Goal: Information Seeking & Learning: Check status

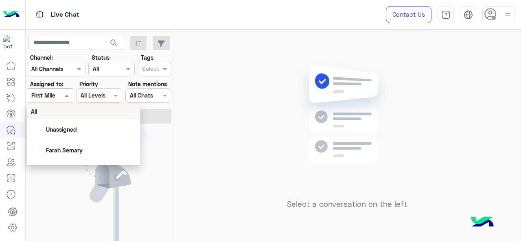
click at [68, 99] on span at bounding box center [68, 95] width 10 height 9
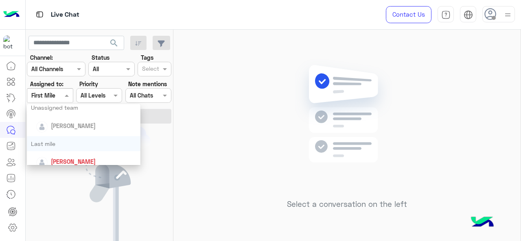
click at [60, 143] on div "Last mile" at bounding box center [84, 143] width 114 height 15
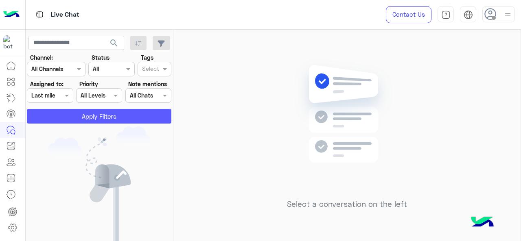
click at [61, 118] on button "Apply Filters" at bounding box center [99, 116] width 144 height 15
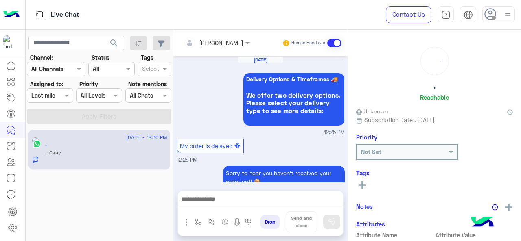
scroll to position [357, 0]
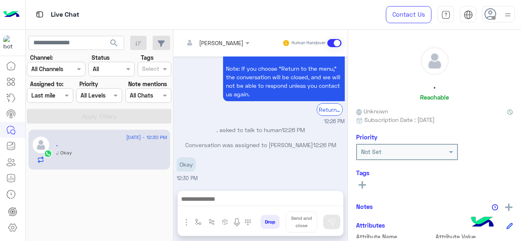
click at [58, 97] on div at bounding box center [49, 95] width 45 height 9
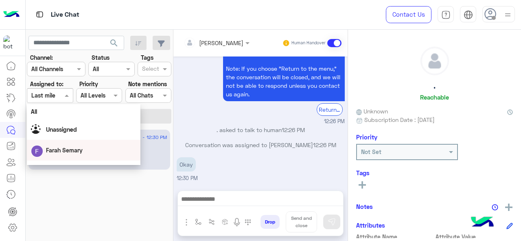
click at [121, 198] on div "2 September - 12:30 PM . . : Okay" at bounding box center [100, 186] width 148 height 118
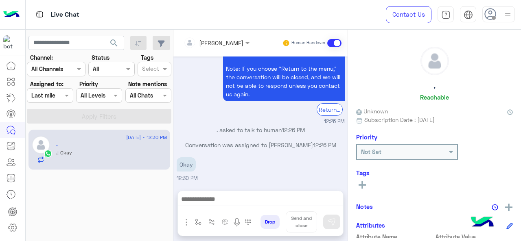
click at [61, 96] on div at bounding box center [49, 95] width 45 height 9
click at [129, 208] on div "2 September - 12:30 PM . . : Okay" at bounding box center [100, 186] width 148 height 118
click at [52, 96] on div at bounding box center [49, 95] width 45 height 9
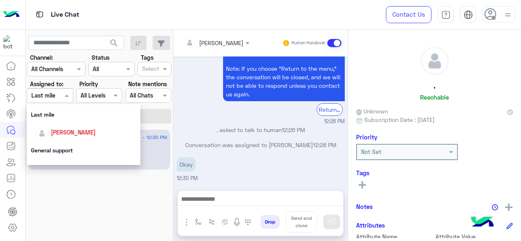
scroll to position [122, 0]
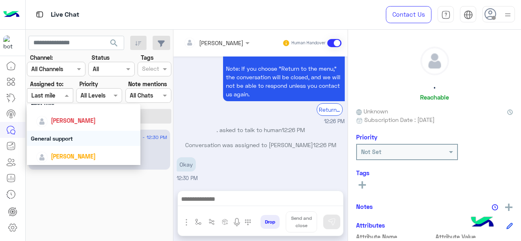
click at [65, 140] on div "General support" at bounding box center [84, 138] width 114 height 15
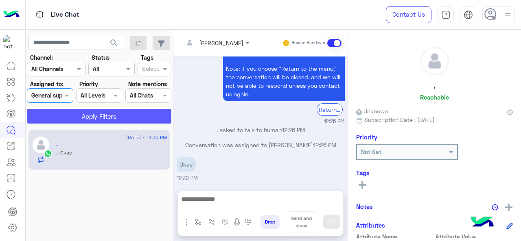
click at [75, 115] on button "Apply Filters" at bounding box center [99, 116] width 144 height 15
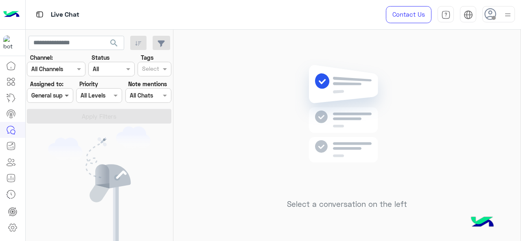
click at [65, 97] on span at bounding box center [68, 95] width 10 height 9
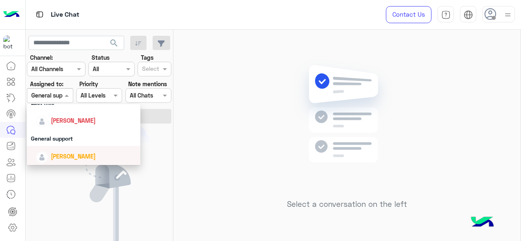
scroll to position [180, 0]
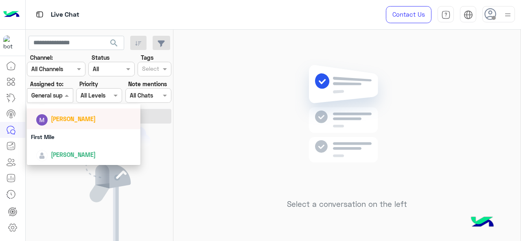
click at [71, 125] on div "[PERSON_NAME]" at bounding box center [86, 119] width 101 height 14
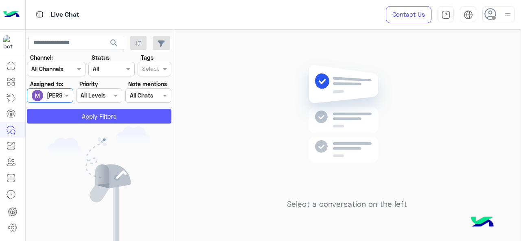
click at [81, 118] on button "Apply Filters" at bounding box center [99, 116] width 144 height 15
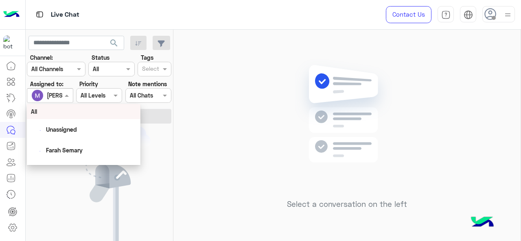
click at [63, 96] on span at bounding box center [68, 95] width 10 height 9
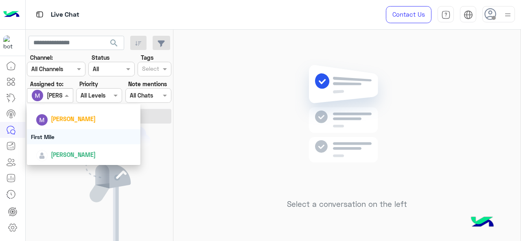
click at [74, 136] on div "First Mile" at bounding box center [84, 136] width 114 height 15
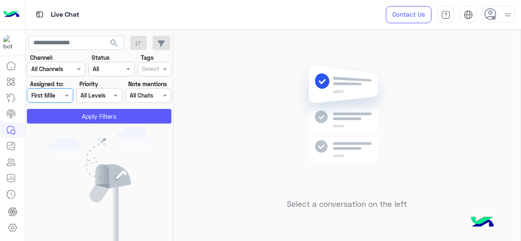
click at [93, 122] on button "Apply Filters" at bounding box center [99, 116] width 144 height 15
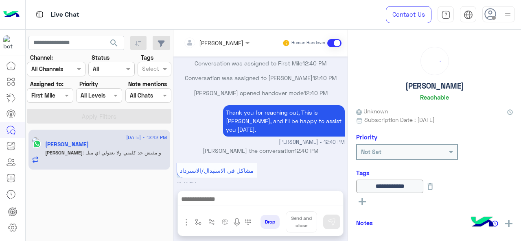
scroll to position [508, 0]
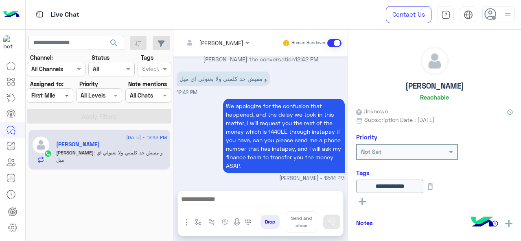
click at [66, 95] on span at bounding box center [68, 95] width 10 height 9
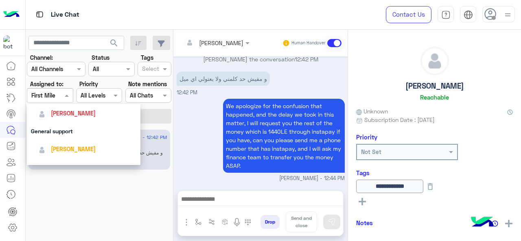
scroll to position [180, 0]
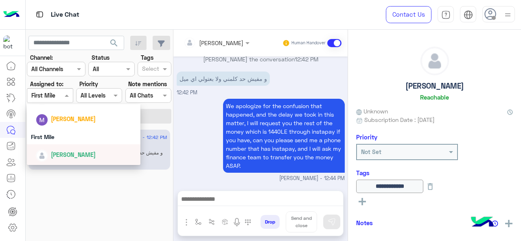
click at [75, 154] on span "[PERSON_NAME]" at bounding box center [73, 154] width 45 height 7
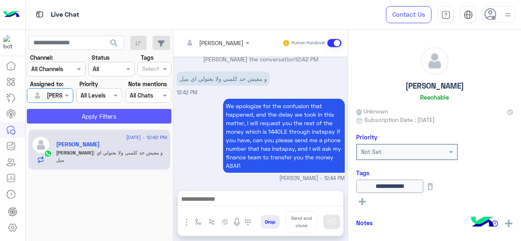
click at [101, 118] on button "Apply Filters" at bounding box center [99, 116] width 144 height 15
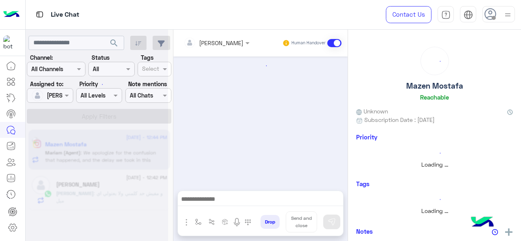
scroll to position [175, 0]
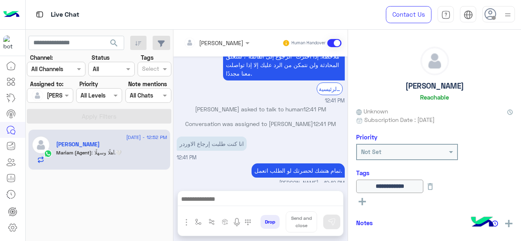
scroll to position [490, 0]
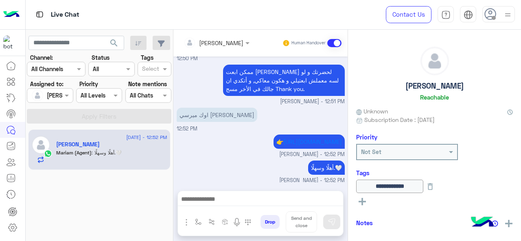
click at [40, 89] on div at bounding box center [38, 95] width 15 height 16
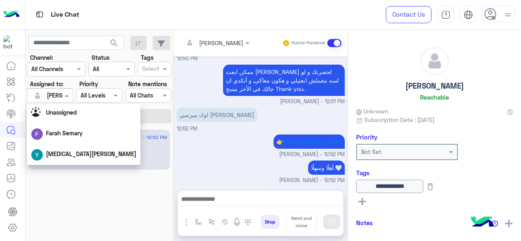
scroll to position [122, 0]
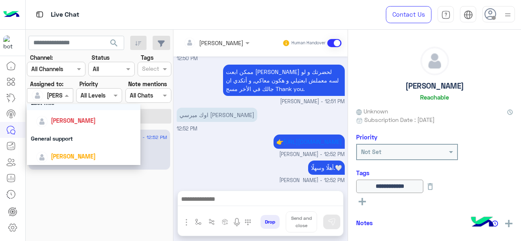
click at [61, 108] on div "Last mile" at bounding box center [84, 102] width 114 height 15
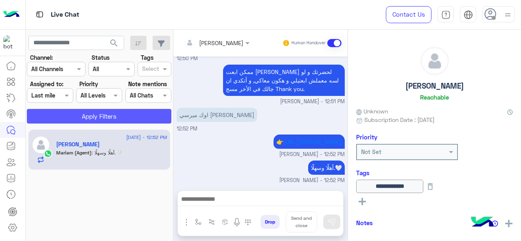
click at [74, 114] on button "Apply Filters" at bounding box center [99, 116] width 144 height 15
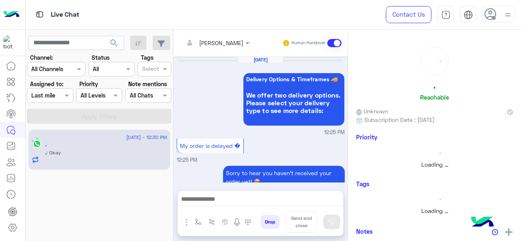
scroll to position [357, 0]
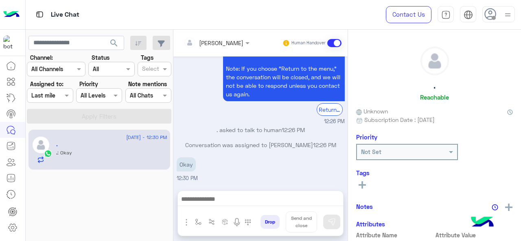
click at [47, 98] on input "text" at bounding box center [40, 96] width 19 height 9
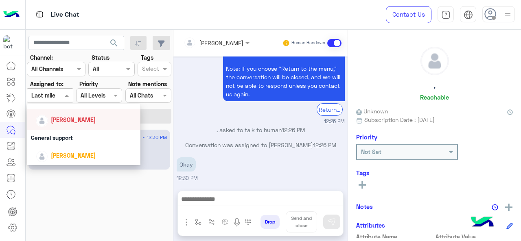
scroll to position [122, 0]
click at [70, 122] on span "[PERSON_NAME]" at bounding box center [73, 120] width 45 height 7
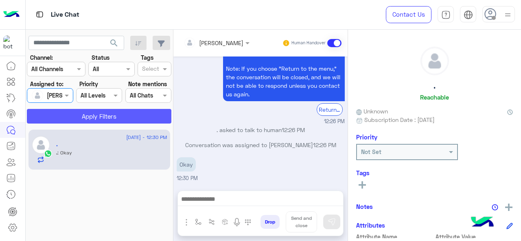
click at [98, 112] on button "Apply Filters" at bounding box center [99, 116] width 144 height 15
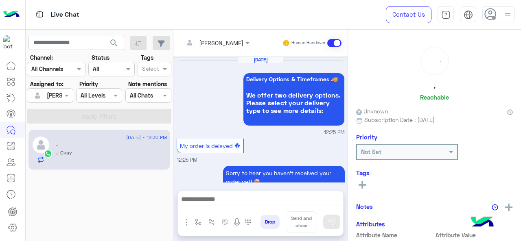
scroll to position [357, 0]
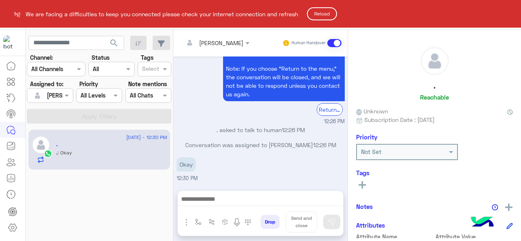
click at [330, 17] on button "Reload" at bounding box center [322, 13] width 30 height 13
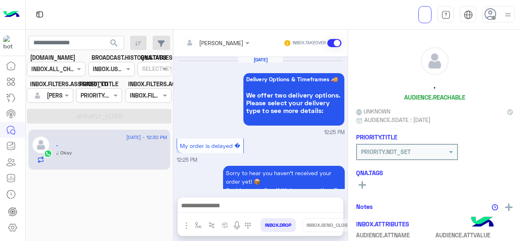
scroll to position [351, 0]
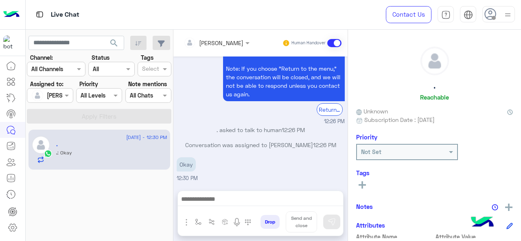
click at [241, 42] on div at bounding box center [216, 42] width 74 height 9
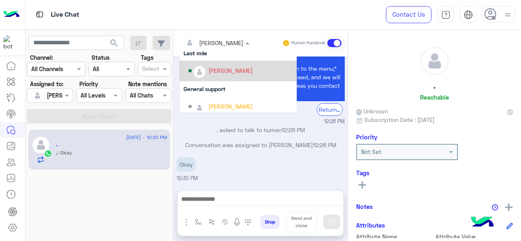
scroll to position [122, 0]
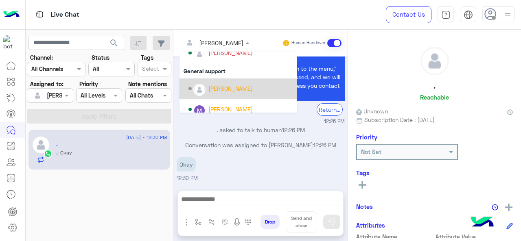
click at [227, 86] on div "[PERSON_NAME]" at bounding box center [230, 88] width 44 height 9
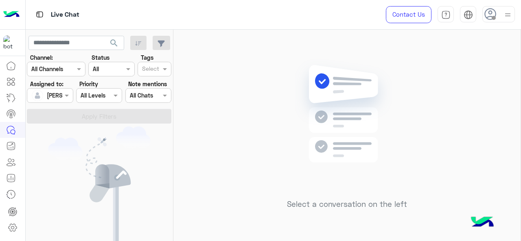
click at [60, 96] on div at bounding box center [49, 95] width 45 height 9
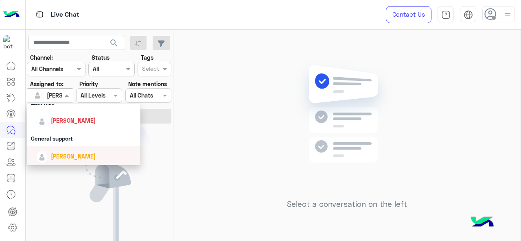
click at [68, 151] on div "[PERSON_NAME]" at bounding box center [86, 156] width 101 height 14
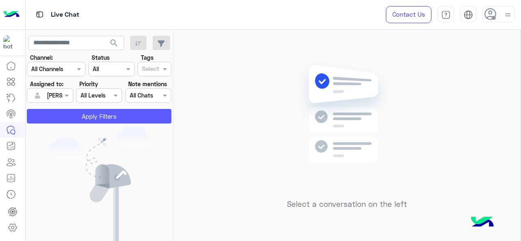
click at [81, 120] on button "Apply Filters" at bounding box center [99, 116] width 144 height 15
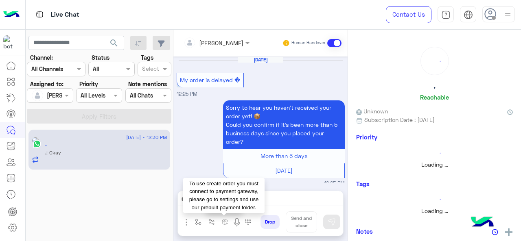
scroll to position [306, 0]
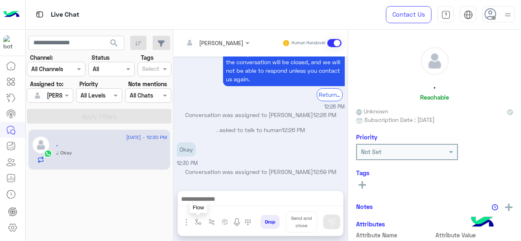
click at [197, 223] on img "button" at bounding box center [198, 222] width 7 height 7
click at [247, 208] on span at bounding box center [248, 204] width 10 height 9
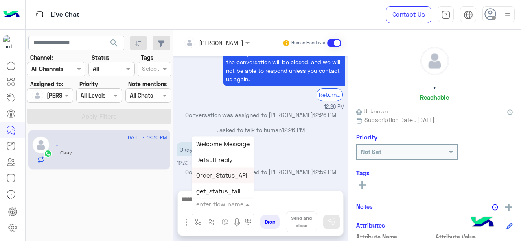
type input "*"
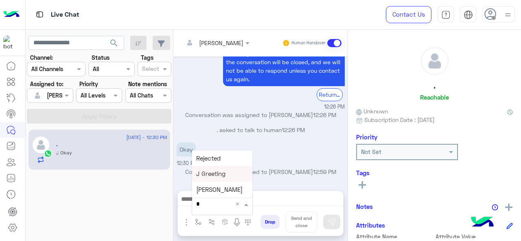
click at [226, 173] on div "J Greeting" at bounding box center [222, 174] width 60 height 16
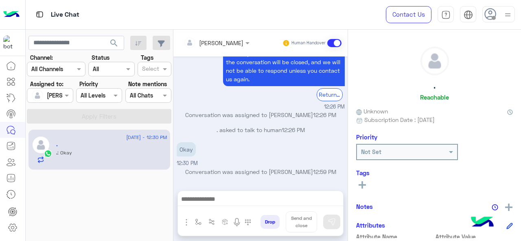
type textarea "**********"
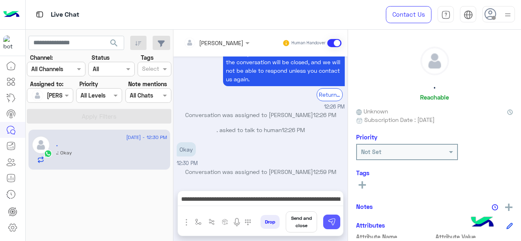
click at [330, 223] on img at bounding box center [332, 222] width 8 height 8
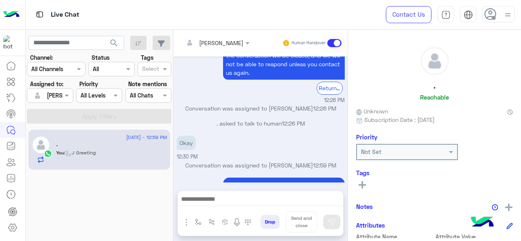
scroll to position [356, 0]
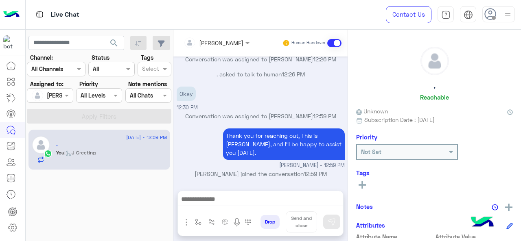
click at [222, 45] on input "text" at bounding box center [206, 43] width 44 height 9
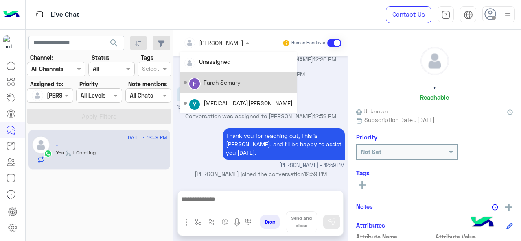
scroll to position [81, 0]
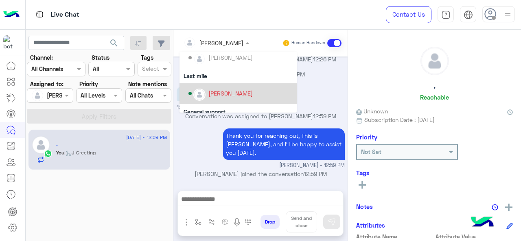
click at [232, 95] on div "[PERSON_NAME]" at bounding box center [230, 93] width 44 height 9
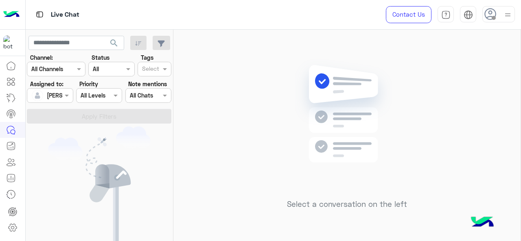
click at [58, 101] on div "[PERSON_NAME]" at bounding box center [46, 95] width 31 height 16
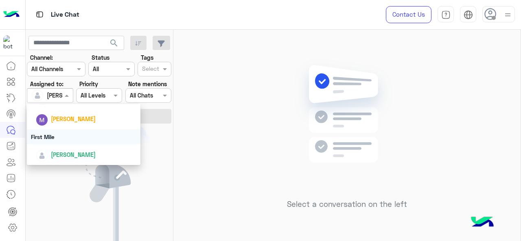
scroll to position [99, 0]
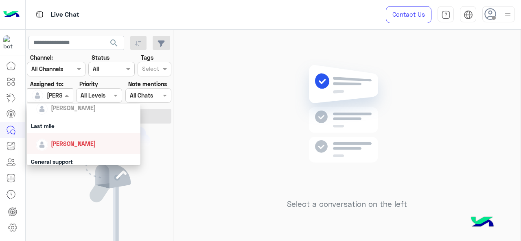
click at [70, 145] on span "[PERSON_NAME]" at bounding box center [73, 143] width 45 height 7
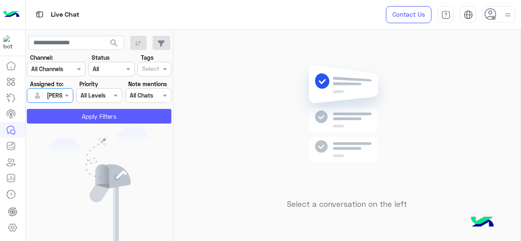
click at [93, 118] on button "Apply Filters" at bounding box center [99, 116] width 144 height 15
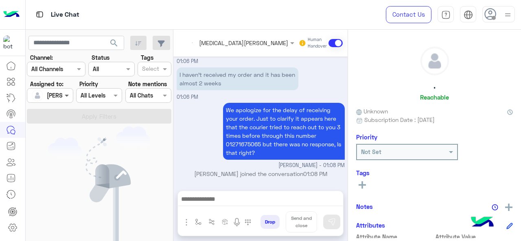
scroll to position [405, 0]
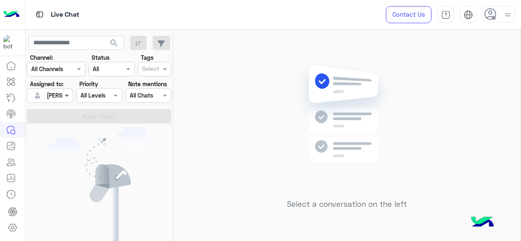
click at [63, 98] on span at bounding box center [68, 95] width 10 height 9
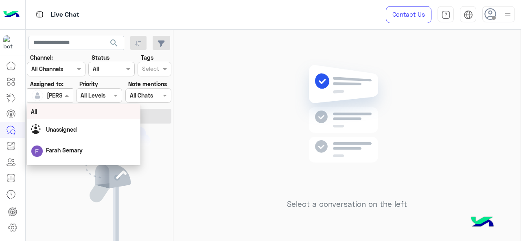
click at [65, 115] on div "All" at bounding box center [84, 111] width 106 height 9
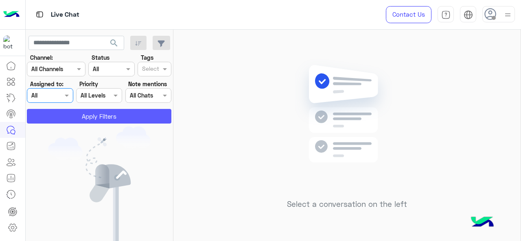
click at [81, 115] on button "Apply Filters" at bounding box center [99, 116] width 144 height 15
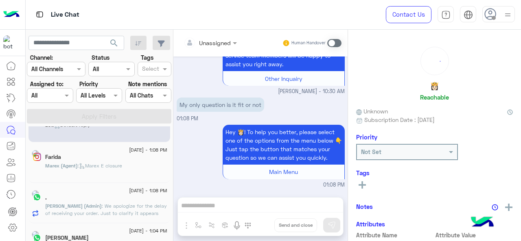
scroll to position [41, 0]
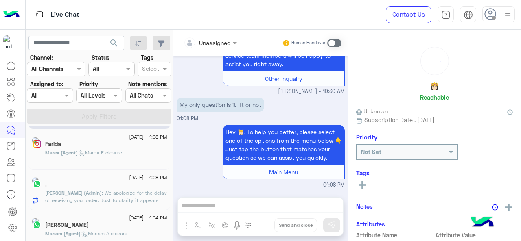
click at [97, 182] on div "." at bounding box center [106, 186] width 122 height 9
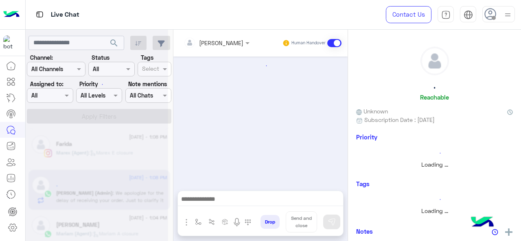
scroll to position [159, 0]
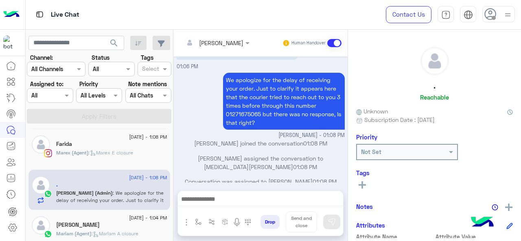
click at [224, 44] on input "text" at bounding box center [206, 43] width 44 height 9
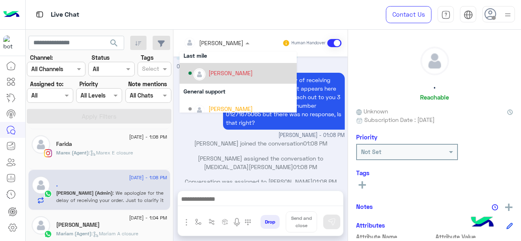
scroll to position [122, 0]
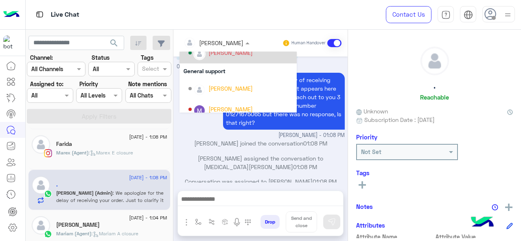
click at [226, 58] on div "[PERSON_NAME]" at bounding box center [240, 53] width 104 height 14
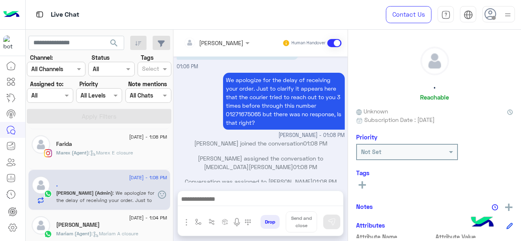
scroll to position [182, 0]
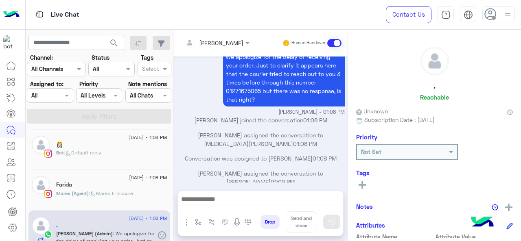
click at [55, 96] on div at bounding box center [49, 95] width 45 height 9
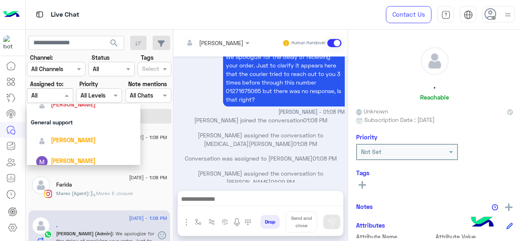
scroll to position [99, 0]
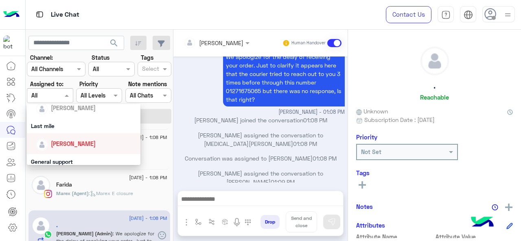
click at [63, 141] on span "[PERSON_NAME]" at bounding box center [73, 143] width 45 height 7
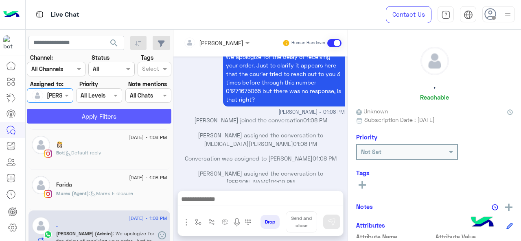
click at [67, 118] on button "Apply Filters" at bounding box center [99, 116] width 144 height 15
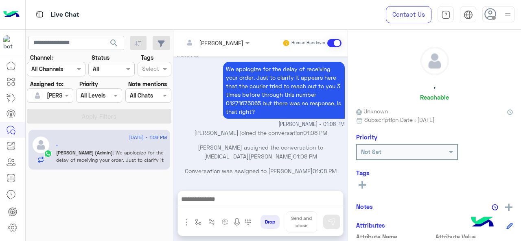
scroll to position [168, 0]
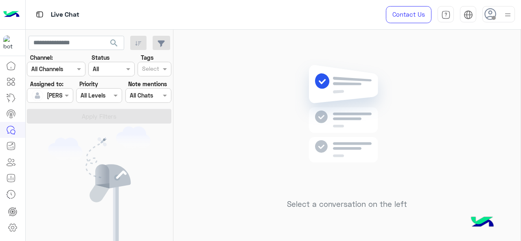
click at [58, 97] on div at bounding box center [49, 95] width 45 height 9
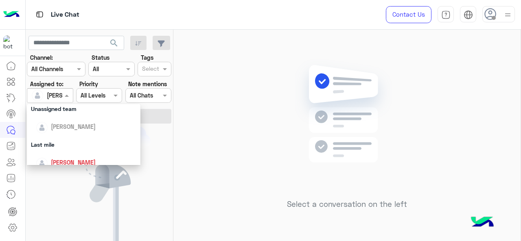
scroll to position [81, 0]
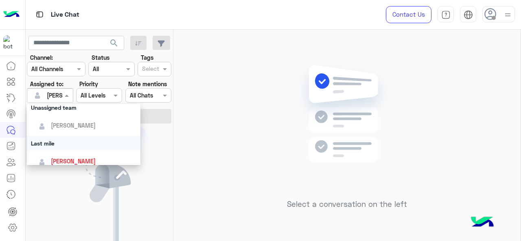
click at [55, 147] on div "Last mile" at bounding box center [84, 143] width 114 height 15
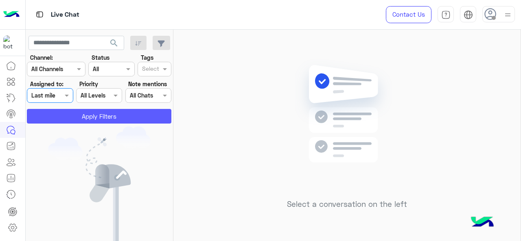
click at [68, 119] on button "Apply Filters" at bounding box center [99, 116] width 144 height 15
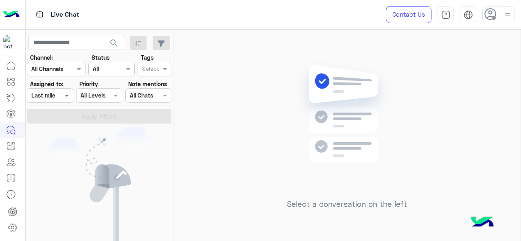
click at [63, 93] on span at bounding box center [68, 95] width 10 height 9
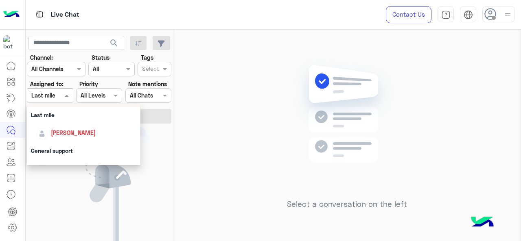
scroll to position [122, 0]
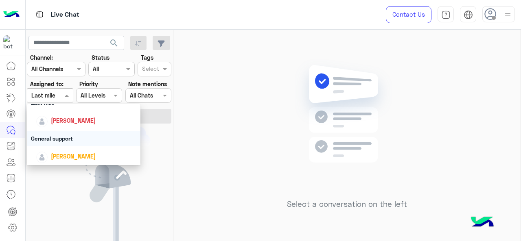
click at [61, 136] on div "General support" at bounding box center [84, 138] width 114 height 15
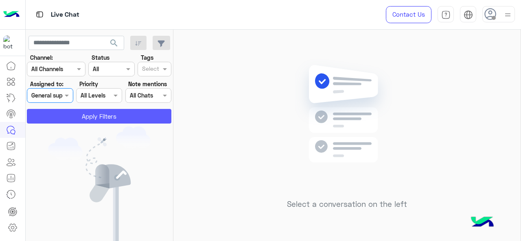
click at [76, 122] on button "Apply Filters" at bounding box center [99, 116] width 144 height 15
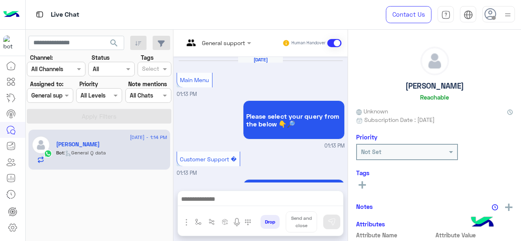
scroll to position [297, 0]
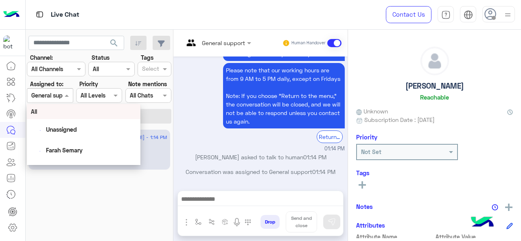
click at [59, 94] on div at bounding box center [49, 95] width 45 height 9
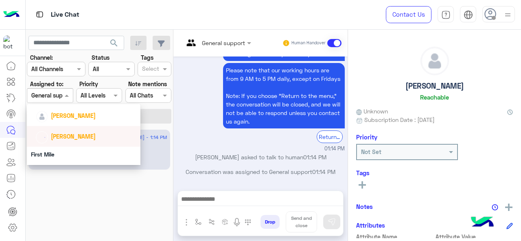
scroll to position [180, 0]
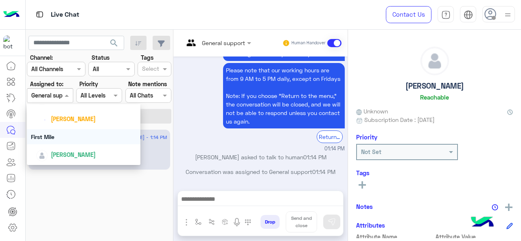
click at [68, 136] on div "First Mile" at bounding box center [84, 136] width 114 height 15
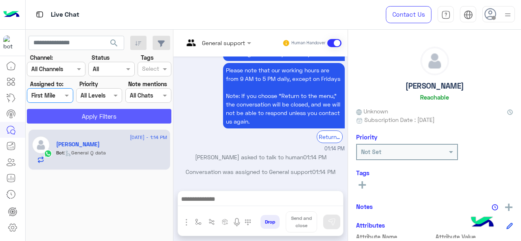
click at [81, 122] on button "Apply Filters" at bounding box center [99, 116] width 144 height 15
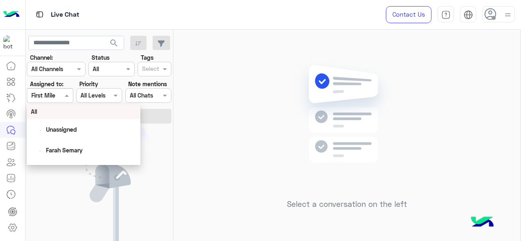
click at [60, 95] on div at bounding box center [49, 95] width 45 height 9
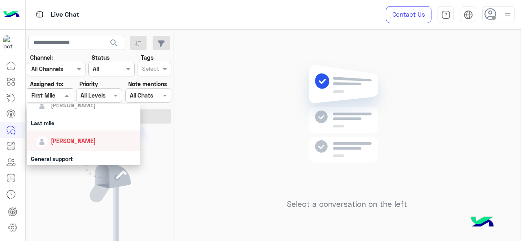
scroll to position [102, 0]
click at [54, 122] on div "Last mile" at bounding box center [84, 123] width 114 height 15
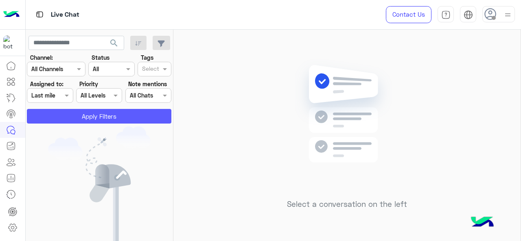
click at [56, 112] on button "Apply Filters" at bounding box center [99, 116] width 144 height 15
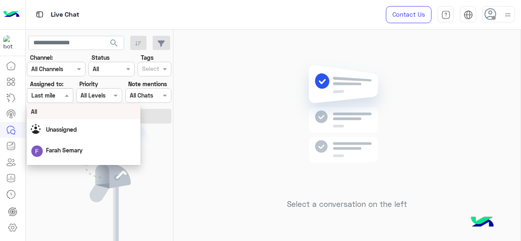
click at [60, 96] on div at bounding box center [49, 95] width 45 height 9
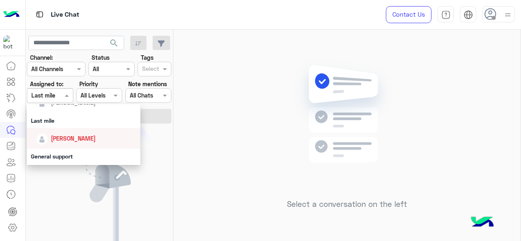
scroll to position [126, 0]
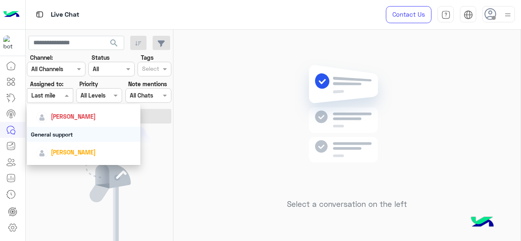
click at [68, 136] on div "General support" at bounding box center [84, 134] width 114 height 15
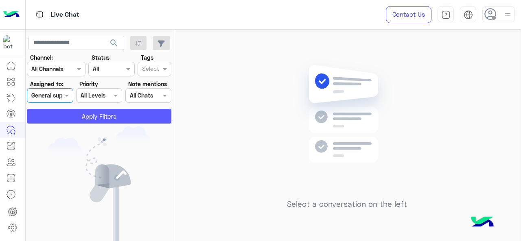
click at [89, 113] on button "Apply Filters" at bounding box center [99, 116] width 144 height 15
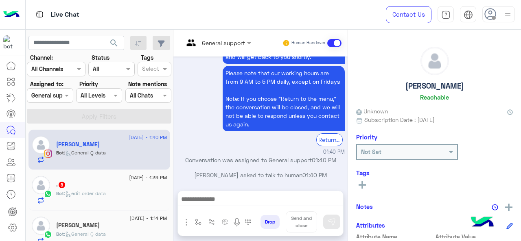
scroll to position [9, 0]
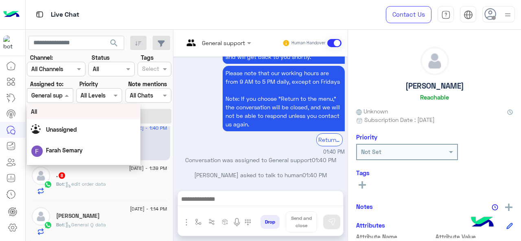
drag, startPoint x: 41, startPoint y: 93, endPoint x: 63, endPoint y: 126, distance: 40.1
click at [63, 126] on body "Live Chat Contact Us Help Center عربي English search Channel: Channel All Chann…" at bounding box center [260, 120] width 521 height 241
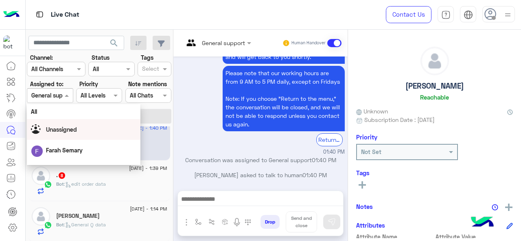
scroll to position [180, 0]
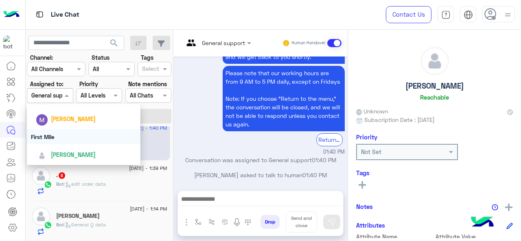
click at [65, 136] on div "First Mile" at bounding box center [84, 136] width 114 height 15
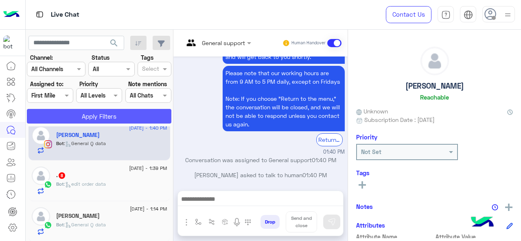
click at [72, 112] on button "Apply Filters" at bounding box center [99, 116] width 144 height 15
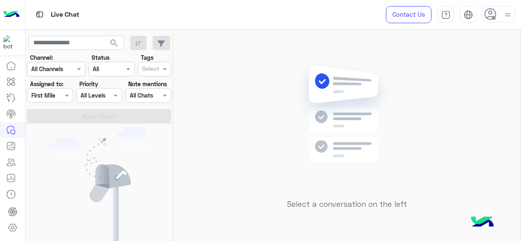
click at [63, 88] on div "Assigned to: Assigned on First Mile" at bounding box center [50, 91] width 46 height 23
click at [66, 98] on span at bounding box center [68, 95] width 10 height 9
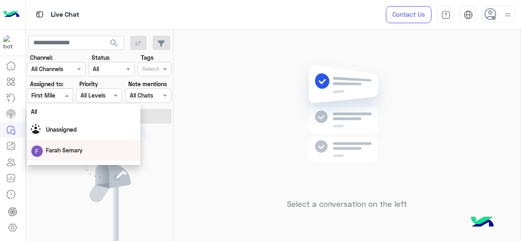
scroll to position [81, 0]
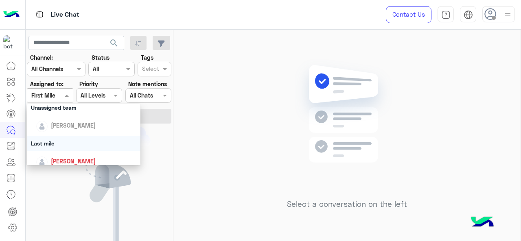
click at [62, 140] on div "Last mile" at bounding box center [84, 143] width 114 height 15
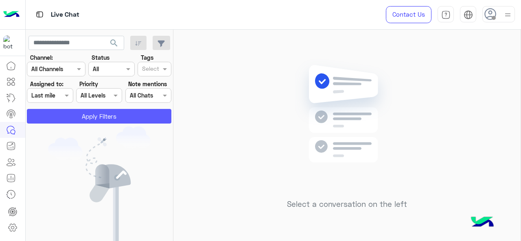
click at [76, 118] on button "Apply Filters" at bounding box center [99, 116] width 144 height 15
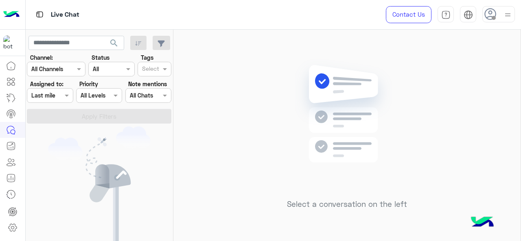
click at [61, 94] on div at bounding box center [49, 95] width 45 height 9
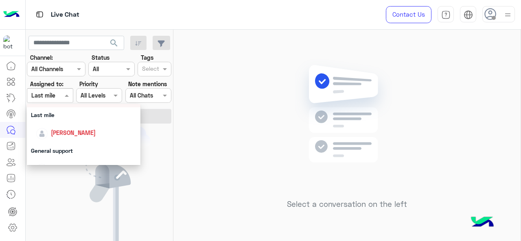
scroll to position [122, 0]
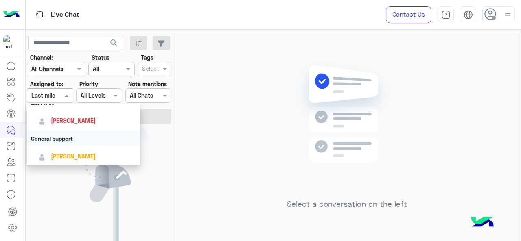
click at [68, 141] on div "General support" at bounding box center [84, 138] width 114 height 15
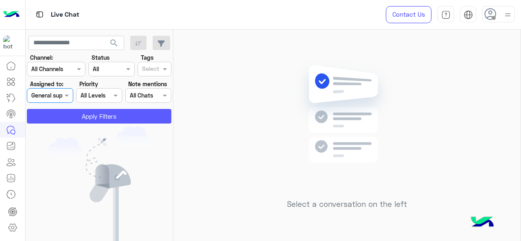
click at [85, 112] on button "Apply Filters" at bounding box center [99, 116] width 144 height 15
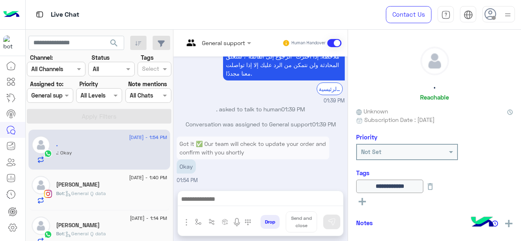
click at [50, 98] on input "text" at bounding box center [40, 96] width 19 height 9
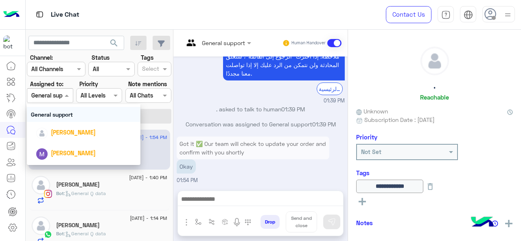
scroll to position [163, 0]
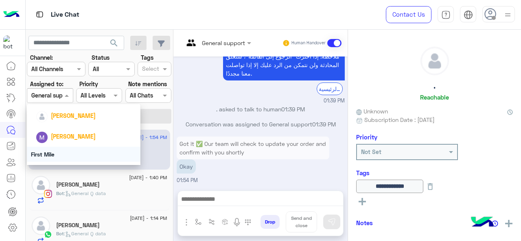
click at [67, 150] on div "First Mile" at bounding box center [84, 154] width 114 height 15
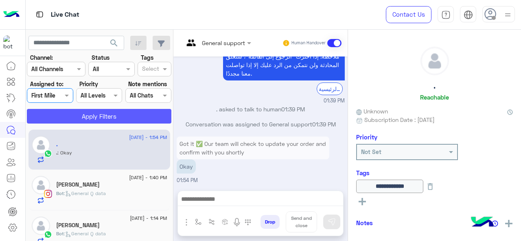
click at [79, 118] on button "Apply Filters" at bounding box center [99, 116] width 144 height 15
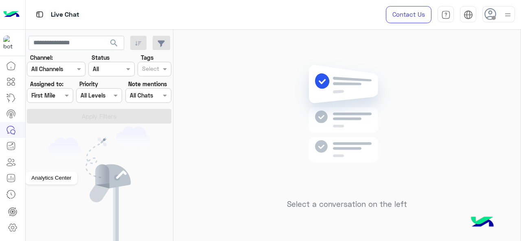
click at [11, 177] on icon at bounding box center [11, 178] width 10 height 10
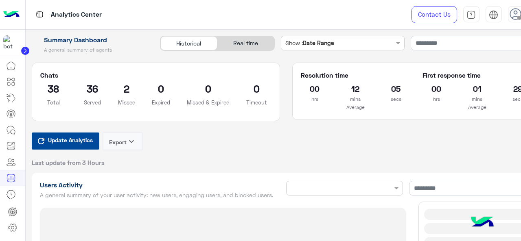
type input "**********"
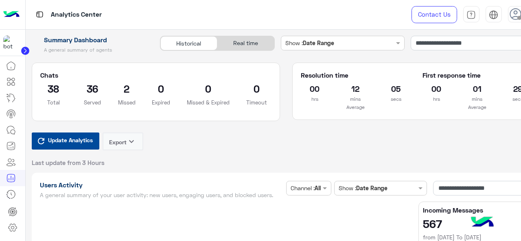
type input "**********"
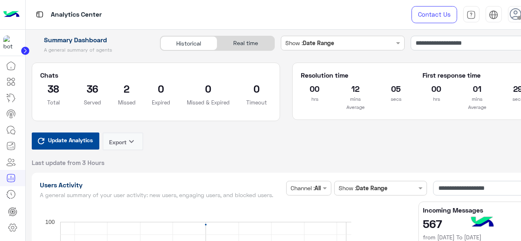
type input "**********"
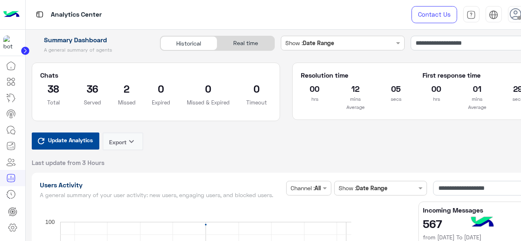
type input "**********"
click at [59, 139] on span "Update Analytics" at bounding box center [70, 140] width 49 height 11
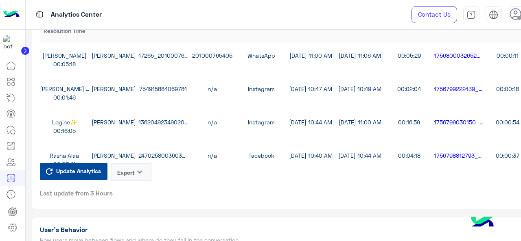
scroll to position [2331, 0]
click at [134, 175] on button "Export keyboard_arrow_down" at bounding box center [131, 172] width 41 height 18
click at [133, 194] on button "CSV" at bounding box center [131, 191] width 41 height 15
click at [91, 175] on span "Update Analytics" at bounding box center [78, 170] width 49 height 11
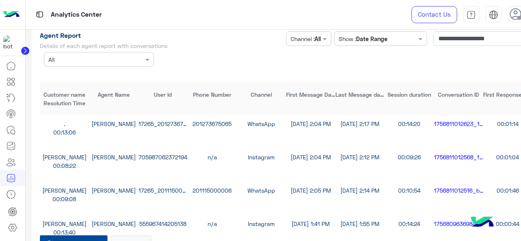
scroll to position [2325, 0]
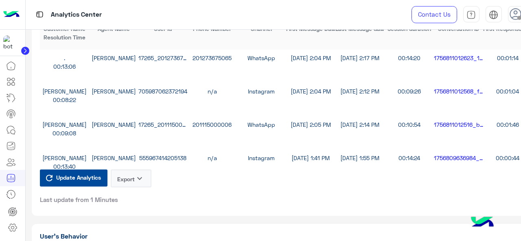
click at [136, 182] on icon "keyboard_arrow_down" at bounding box center [140, 179] width 10 height 10
click at [138, 197] on button "CSV" at bounding box center [131, 198] width 41 height 15
click at [133, 179] on button "Export keyboard_arrow_down" at bounding box center [131, 179] width 41 height 18
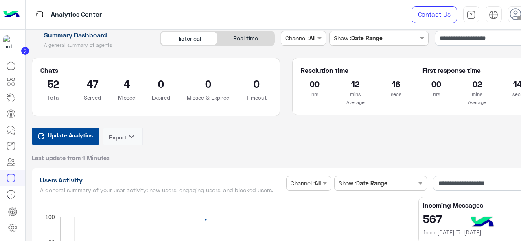
scroll to position [0, 0]
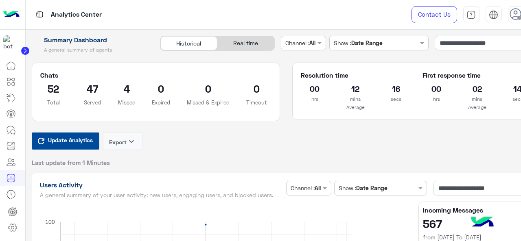
click at [354, 131] on div "Resolution time 00 hrs 12 mins 16 secs Average First response time 00 hrs 02 mi…" at bounding box center [416, 98] width 260 height 70
drag, startPoint x: 390, startPoint y: 89, endPoint x: 387, endPoint y: 85, distance: 5.2
click at [391, 88] on h2 "16" at bounding box center [396, 88] width 28 height 13
drag, startPoint x: 348, startPoint y: 85, endPoint x: 405, endPoint y: 90, distance: 57.2
click at [405, 90] on div "00 hrs 12 mins 16 secs Average" at bounding box center [356, 96] width 122 height 29
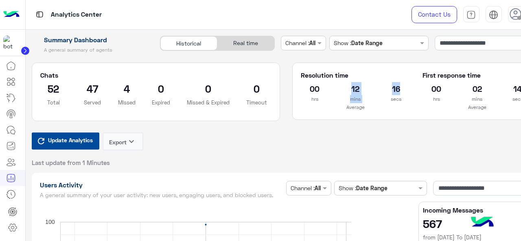
click at [50, 140] on span "Update Analytics" at bounding box center [70, 140] width 49 height 11
click at [6, 128] on link at bounding box center [11, 130] width 22 height 16
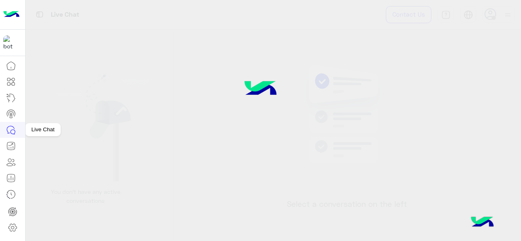
click at [11, 131] on icon at bounding box center [13, 132] width 4 height 4
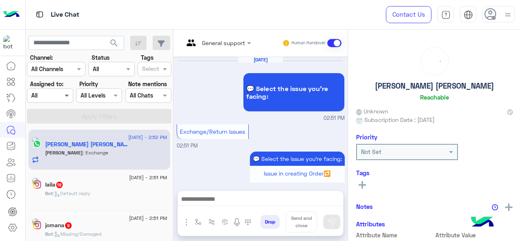
scroll to position [324, 0]
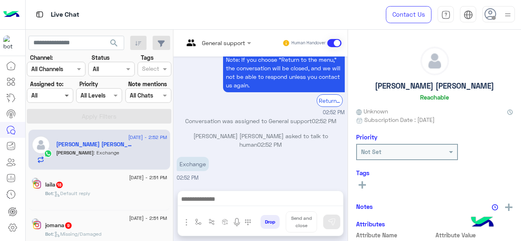
click at [68, 92] on span at bounding box center [68, 95] width 10 height 9
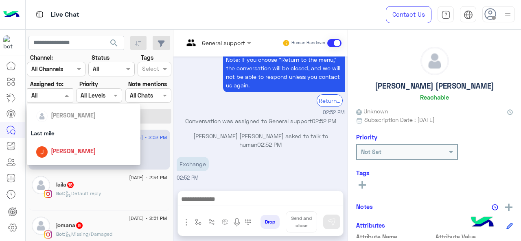
scroll to position [93, 0]
drag, startPoint x: 68, startPoint y: 131, endPoint x: 98, endPoint y: 116, distance: 33.9
click at [68, 131] on div "Last mile" at bounding box center [84, 132] width 114 height 15
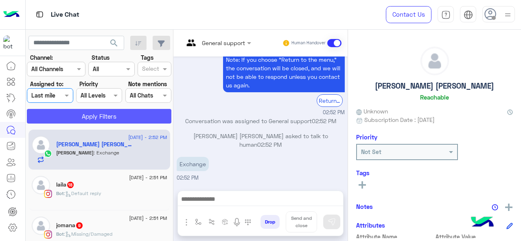
click at [100, 115] on button "Apply Filters" at bounding box center [99, 116] width 144 height 15
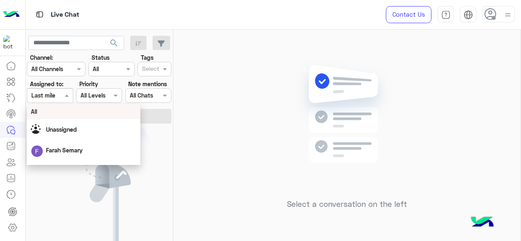
click at [58, 102] on div "Assigned on Last mile" at bounding box center [50, 95] width 46 height 15
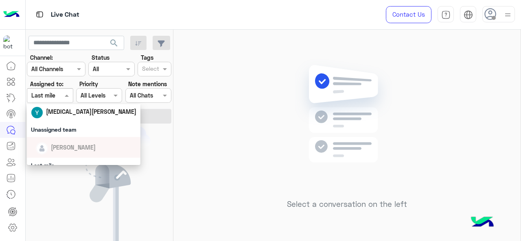
scroll to position [106, 0]
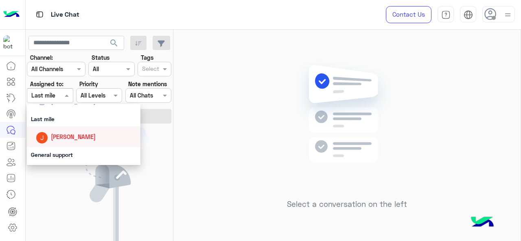
click at [56, 135] on span "[PERSON_NAME]" at bounding box center [73, 136] width 45 height 7
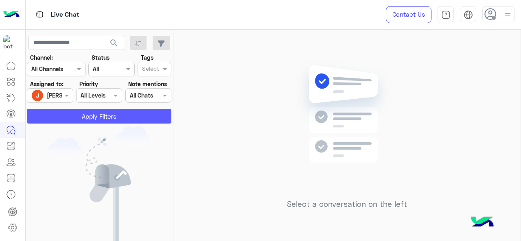
click at [70, 120] on button "Apply Filters" at bounding box center [99, 116] width 144 height 15
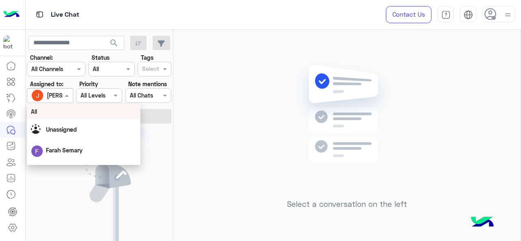
click at [61, 101] on div "[PERSON_NAME]" at bounding box center [46, 95] width 31 height 16
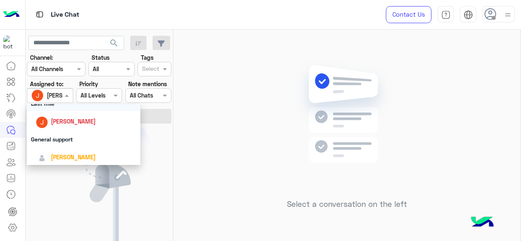
scroll to position [121, 0]
click at [67, 141] on div "General support" at bounding box center [84, 139] width 114 height 15
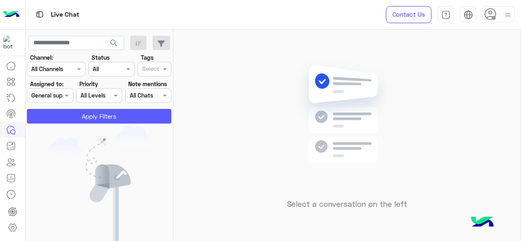
click at [92, 117] on button "Apply Filters" at bounding box center [99, 116] width 144 height 15
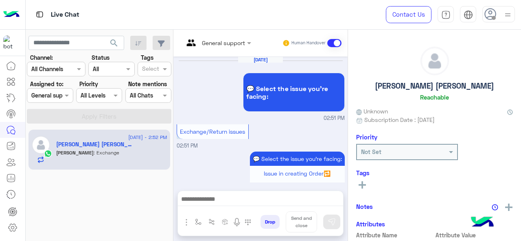
scroll to position [324, 0]
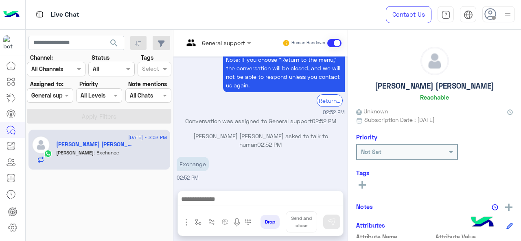
click at [62, 99] on div "Assigned on General support" at bounding box center [50, 95] width 46 height 15
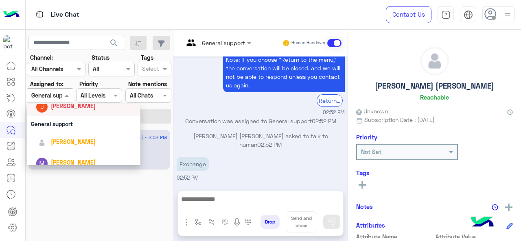
scroll to position [137, 0]
click at [74, 163] on span "[PERSON_NAME]" at bounding box center [73, 162] width 45 height 7
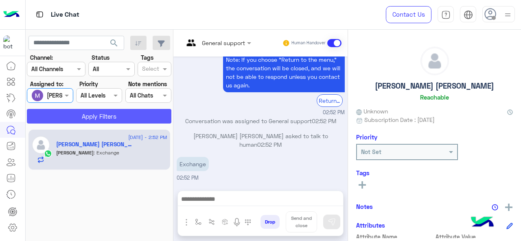
click at [92, 119] on button "Apply Filters" at bounding box center [99, 116] width 144 height 15
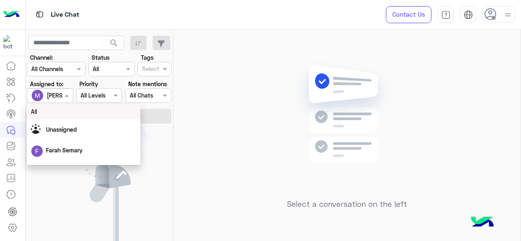
click at [61, 97] on div at bounding box center [49, 95] width 45 height 9
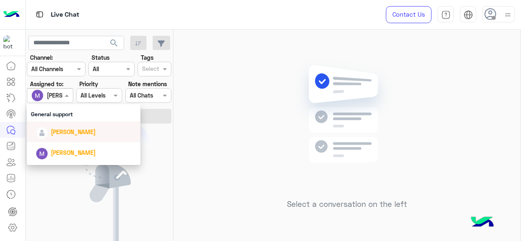
scroll to position [180, 0]
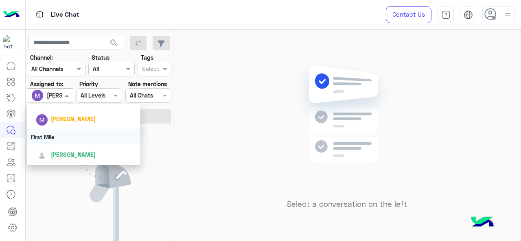
drag, startPoint x: 54, startPoint y: 137, endPoint x: 70, endPoint y: 119, distance: 23.7
click at [54, 137] on div "First Mile" at bounding box center [84, 136] width 114 height 15
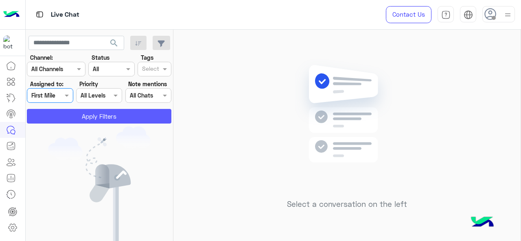
click at [87, 109] on button "Apply Filters" at bounding box center [99, 116] width 144 height 15
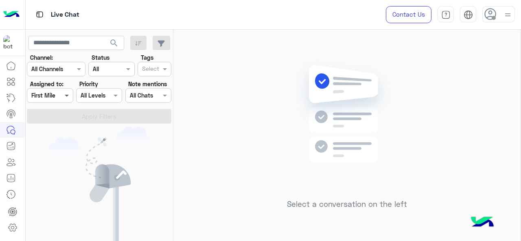
click at [67, 97] on span at bounding box center [68, 95] width 10 height 9
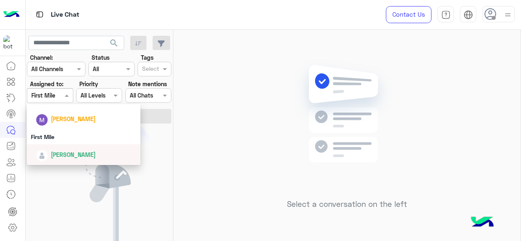
click at [69, 153] on span "[PERSON_NAME]" at bounding box center [73, 154] width 45 height 7
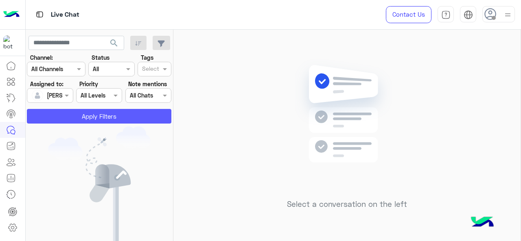
click at [105, 120] on button "Apply Filters" at bounding box center [99, 116] width 144 height 15
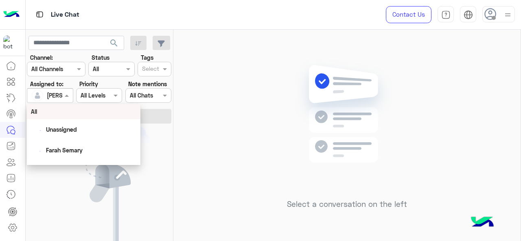
click at [59, 90] on div "[PERSON_NAME]" at bounding box center [46, 95] width 31 height 16
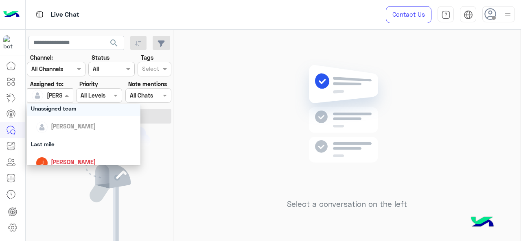
scroll to position [118, 0]
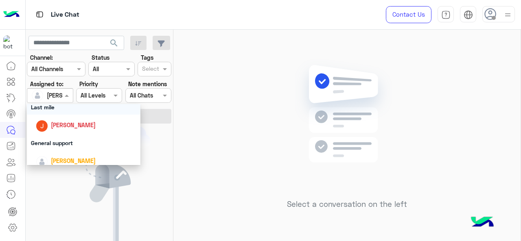
click at [56, 107] on div "Last mile" at bounding box center [84, 107] width 114 height 15
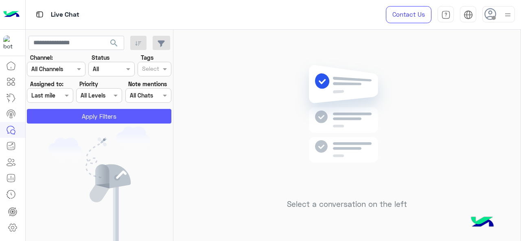
click at [77, 122] on button "Apply Filters" at bounding box center [99, 116] width 144 height 15
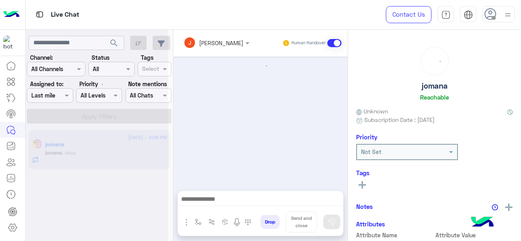
scroll to position [272, 0]
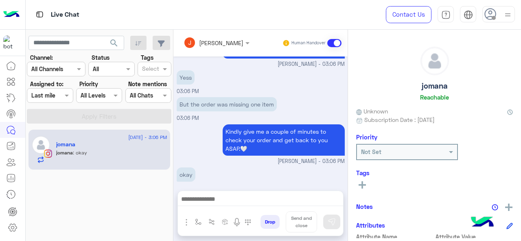
click at [58, 93] on div at bounding box center [49, 95] width 45 height 9
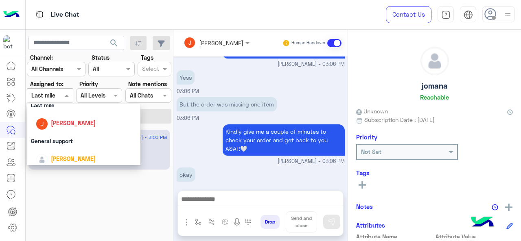
scroll to position [122, 0]
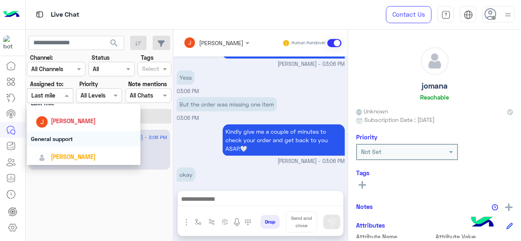
click at [63, 138] on div "General support" at bounding box center [84, 138] width 114 height 15
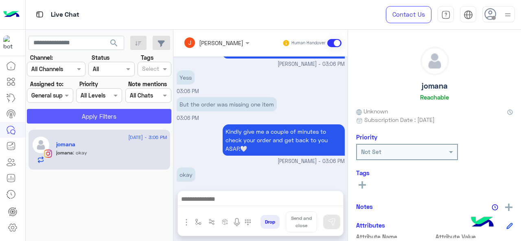
click at [90, 115] on button "Apply Filters" at bounding box center [99, 116] width 144 height 15
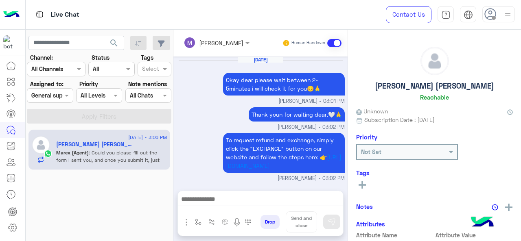
scroll to position [284, 0]
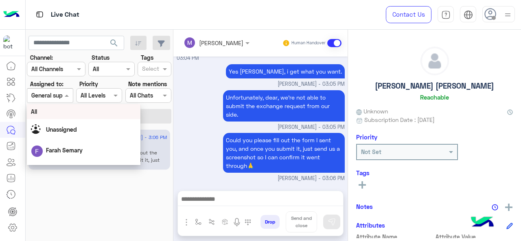
click at [40, 98] on input "text" at bounding box center [40, 96] width 19 height 9
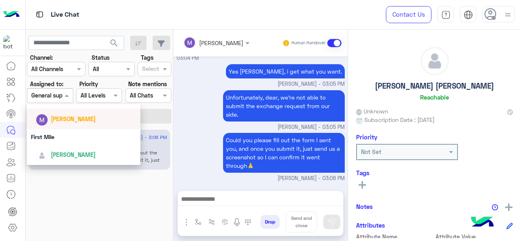
scroll to position [180, 0]
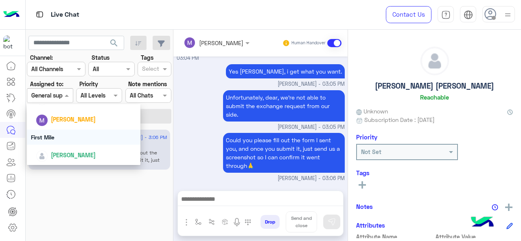
click at [54, 140] on div "First Mile" at bounding box center [84, 137] width 114 height 15
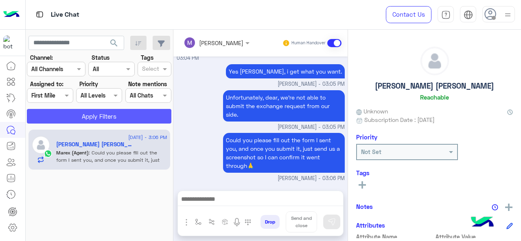
click at [101, 122] on button "Apply Filters" at bounding box center [99, 116] width 144 height 15
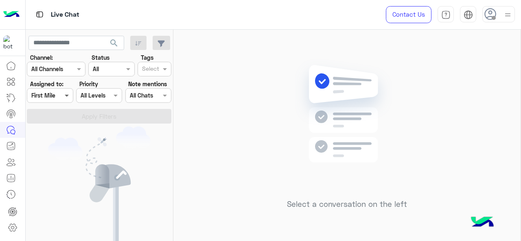
click at [63, 95] on span at bounding box center [68, 95] width 10 height 9
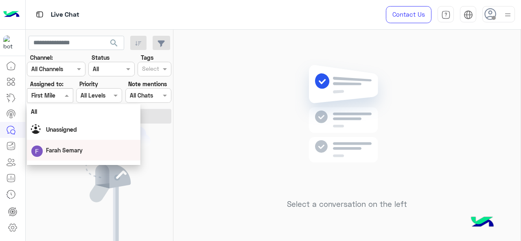
scroll to position [180, 0]
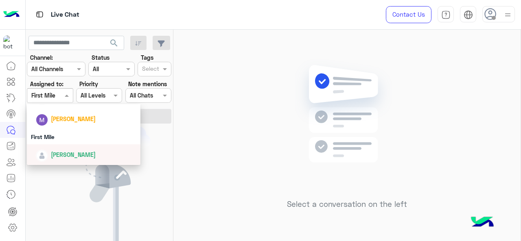
click at [65, 155] on span "[PERSON_NAME]" at bounding box center [73, 154] width 45 height 7
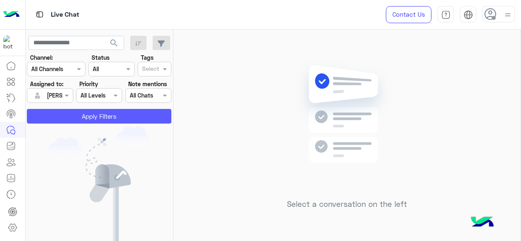
click at [70, 120] on button "Apply Filters" at bounding box center [99, 116] width 144 height 15
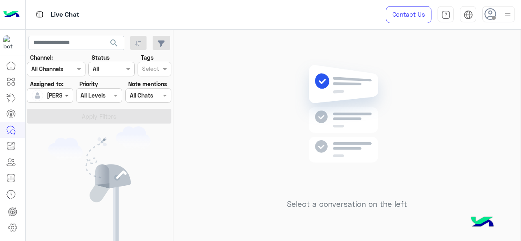
click at [70, 93] on span at bounding box center [68, 95] width 10 height 9
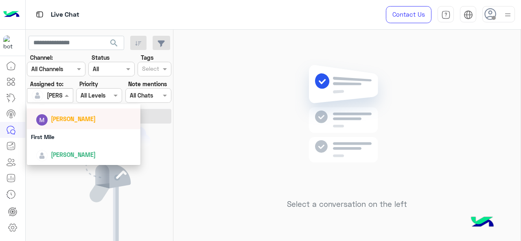
click at [61, 125] on div "[PERSON_NAME]" at bounding box center [86, 119] width 101 height 14
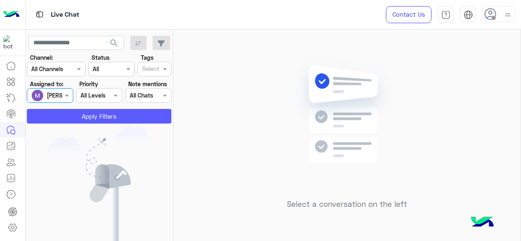
click at [72, 119] on button "Apply Filters" at bounding box center [99, 116] width 144 height 15
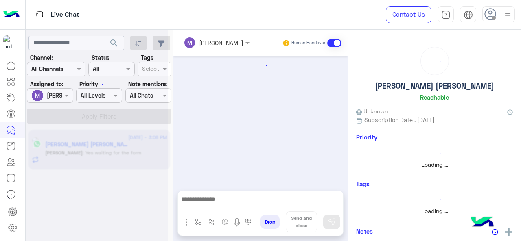
scroll to position [277, 0]
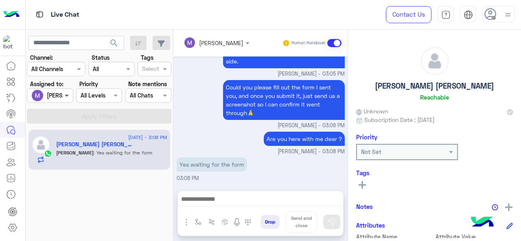
click at [60, 93] on div at bounding box center [49, 95] width 45 height 9
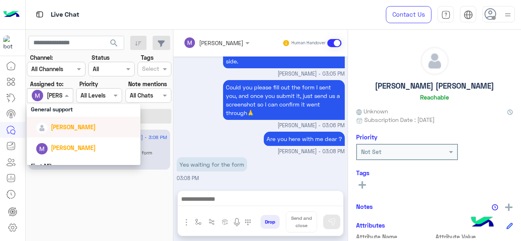
scroll to position [180, 0]
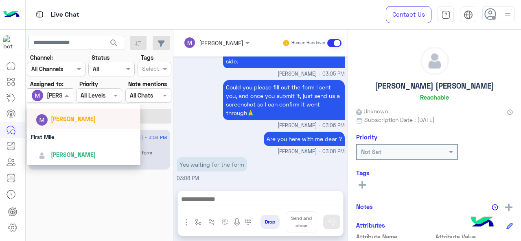
click at [74, 120] on span "[PERSON_NAME]" at bounding box center [73, 119] width 45 height 7
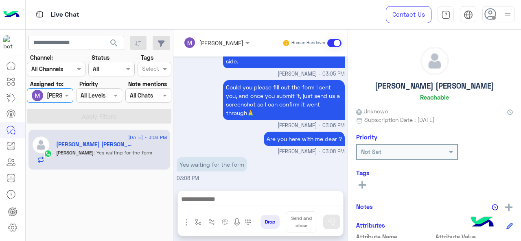
click at [53, 94] on div at bounding box center [49, 95] width 45 height 9
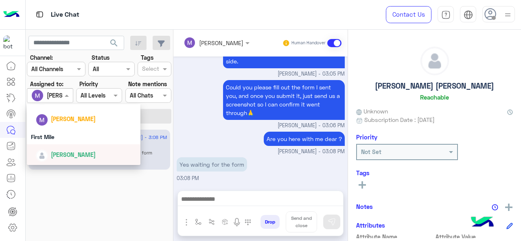
click at [66, 150] on div "[PERSON_NAME]" at bounding box center [86, 155] width 101 height 14
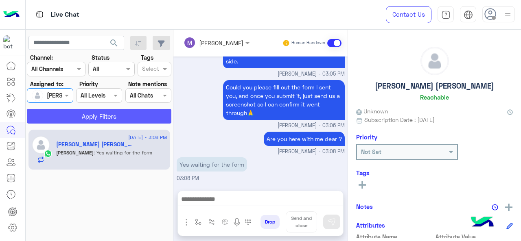
click at [88, 121] on button "Apply Filters" at bounding box center [99, 116] width 144 height 15
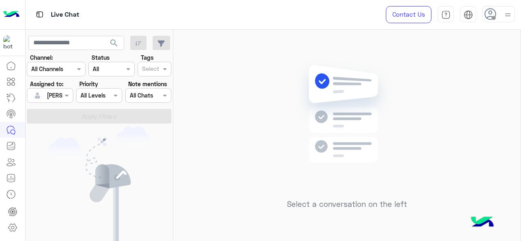
click at [59, 97] on div at bounding box center [49, 95] width 45 height 9
click at [61, 96] on div at bounding box center [49, 95] width 45 height 9
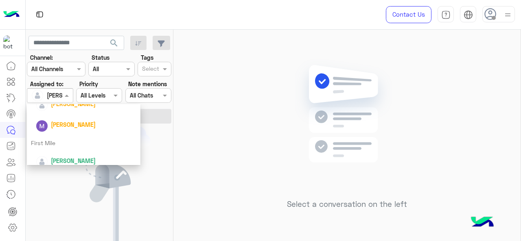
scroll to position [181, 0]
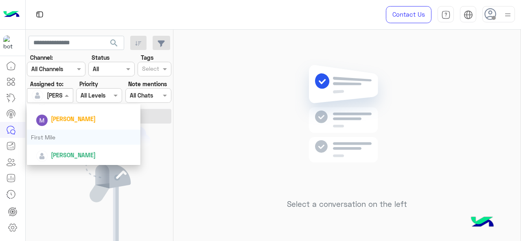
click at [70, 138] on div "First Mile" at bounding box center [84, 137] width 114 height 15
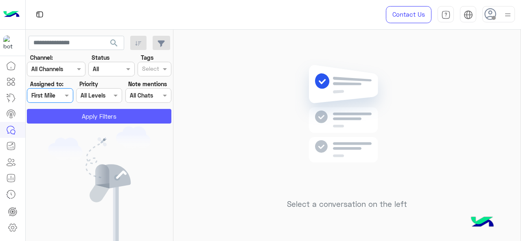
click at [103, 110] on button "Apply Filters" at bounding box center [99, 116] width 144 height 15
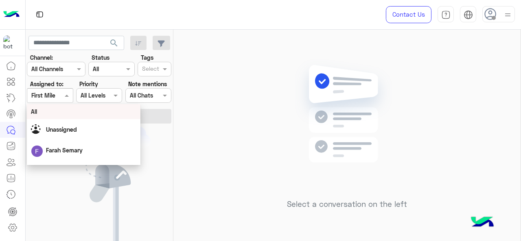
click at [43, 94] on input "text" at bounding box center [40, 96] width 19 height 9
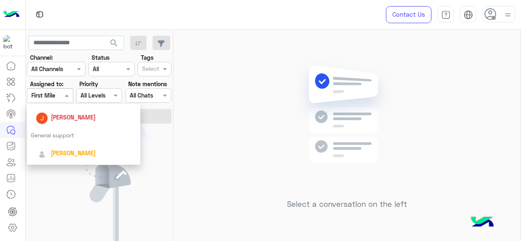
scroll to position [81, 0]
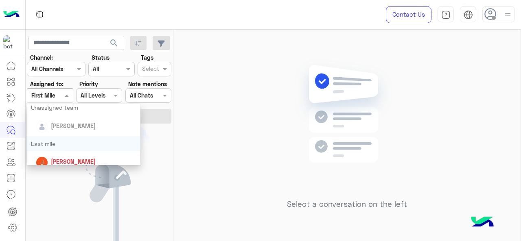
click at [52, 141] on div "Last mile" at bounding box center [84, 143] width 114 height 15
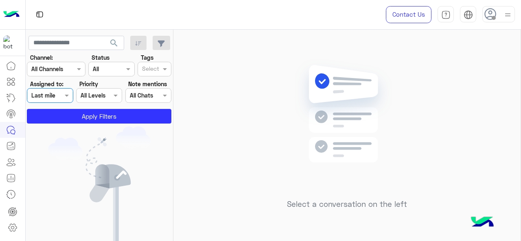
click at [79, 126] on app-inbox-users-filters "search Channel: Channel All Channels Status Channel All Tags Select Assigned to…" at bounding box center [100, 78] width 148 height 97
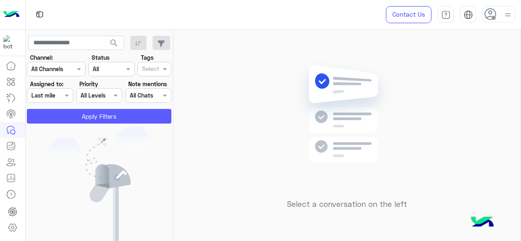
click at [90, 118] on button "Apply Filters" at bounding box center [99, 116] width 144 height 15
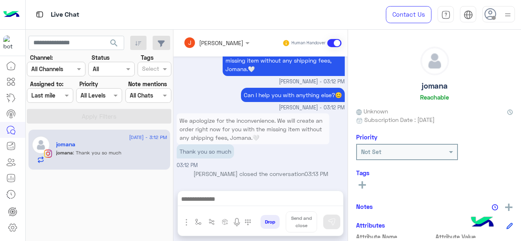
scroll to position [286, 0]
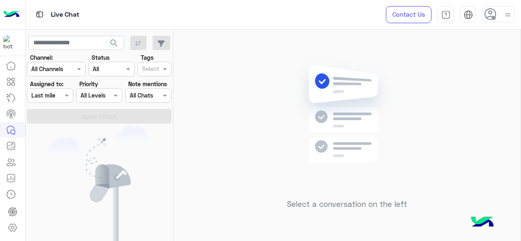
click at [32, 92] on input "text" at bounding box center [40, 96] width 19 height 9
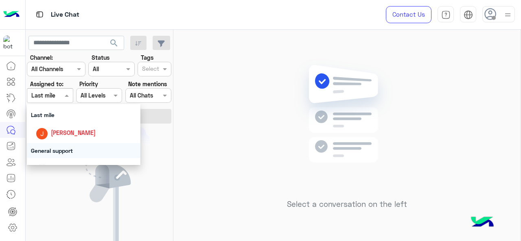
scroll to position [122, 0]
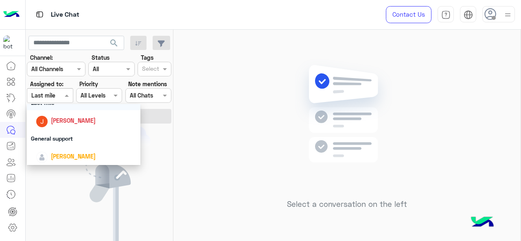
click at [67, 105] on div "Last mile" at bounding box center [84, 102] width 114 height 15
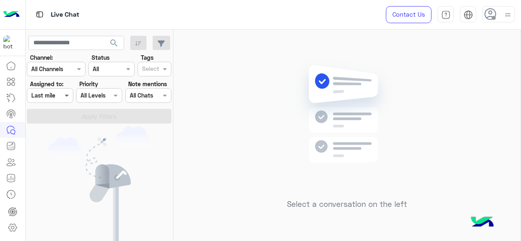
click at [65, 98] on span at bounding box center [68, 95] width 10 height 9
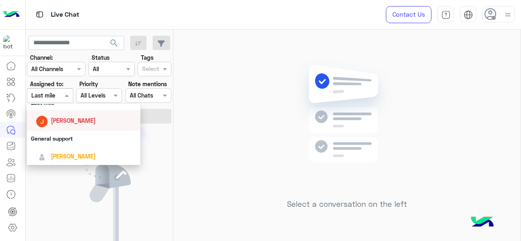
click at [66, 125] on div "[PERSON_NAME]" at bounding box center [73, 120] width 45 height 9
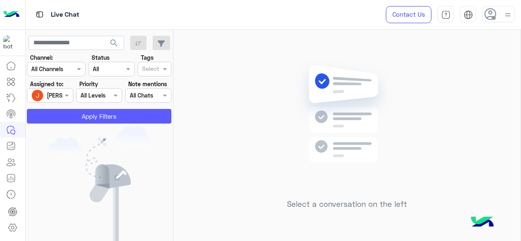
click at [81, 118] on button "Apply Filters" at bounding box center [99, 116] width 144 height 15
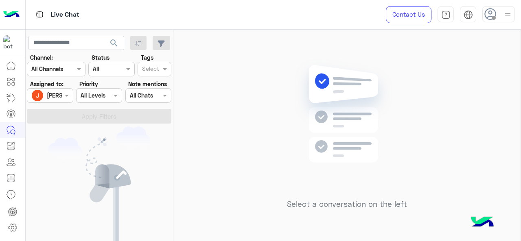
click at [56, 96] on div at bounding box center [49, 95] width 45 height 9
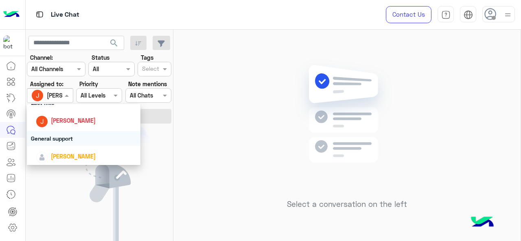
click at [68, 136] on div "General support" at bounding box center [84, 138] width 114 height 15
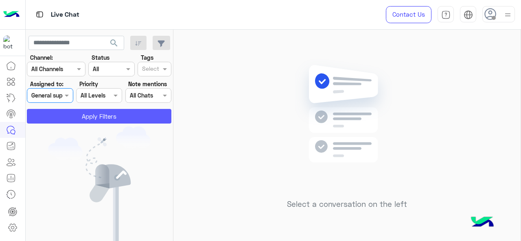
click at [90, 110] on button "Apply Filters" at bounding box center [99, 116] width 144 height 15
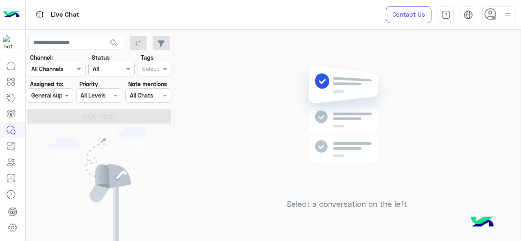
click at [67, 92] on span at bounding box center [68, 95] width 10 height 9
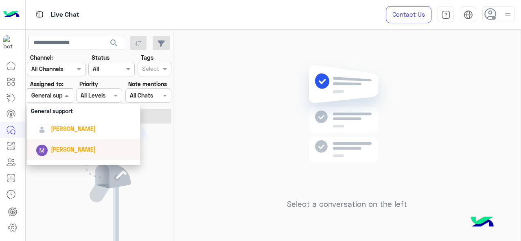
scroll to position [163, 0]
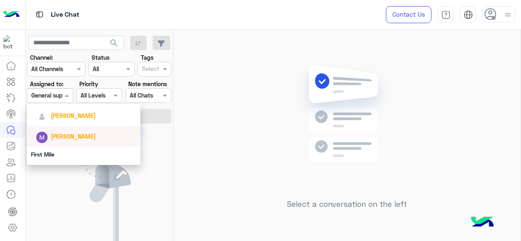
click at [77, 132] on div "[PERSON_NAME]" at bounding box center [73, 136] width 45 height 9
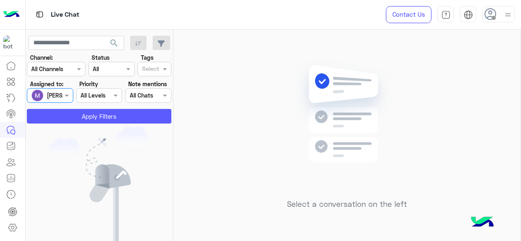
click at [96, 120] on button "Apply Filters" at bounding box center [99, 116] width 144 height 15
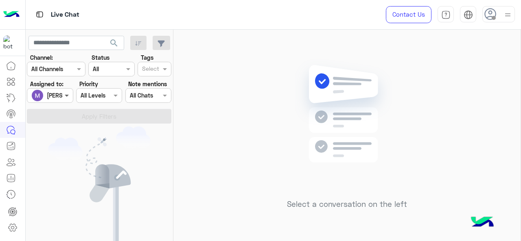
click at [66, 96] on span at bounding box center [68, 95] width 10 height 9
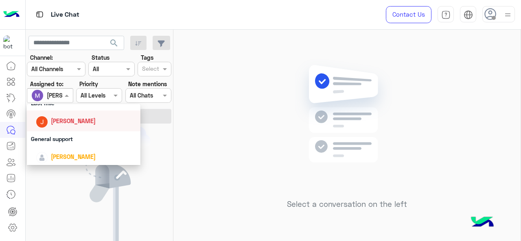
scroll to position [122, 0]
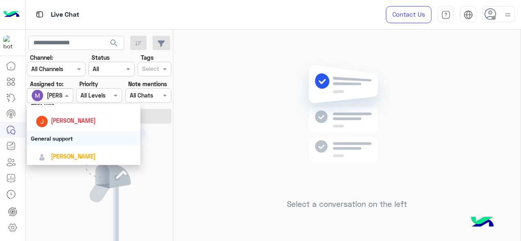
click at [67, 140] on div "General support" at bounding box center [84, 138] width 114 height 15
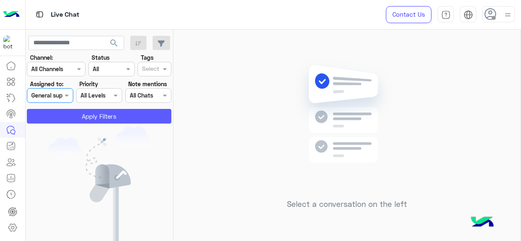
click at [80, 118] on button "Apply Filters" at bounding box center [99, 116] width 144 height 15
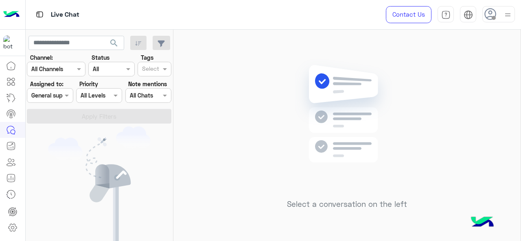
click at [66, 99] on span at bounding box center [68, 95] width 10 height 9
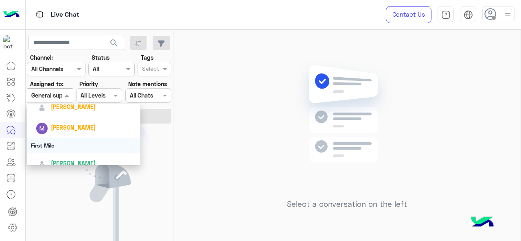
scroll to position [180, 0]
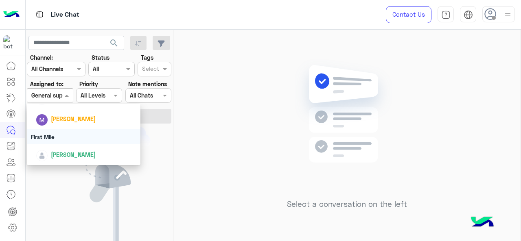
click at [61, 135] on div "First Mile" at bounding box center [84, 136] width 114 height 15
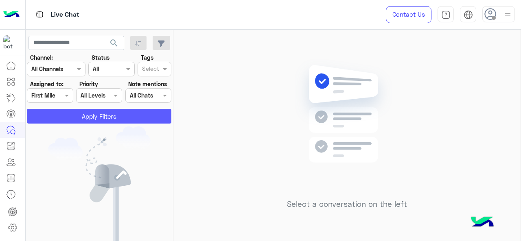
click at [76, 117] on button "Apply Filters" at bounding box center [99, 116] width 144 height 15
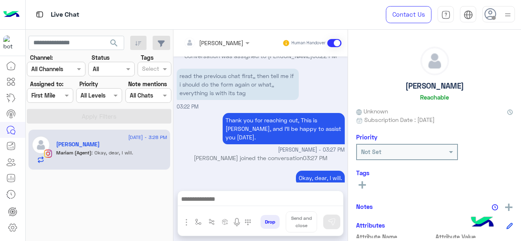
scroll to position [259, 0]
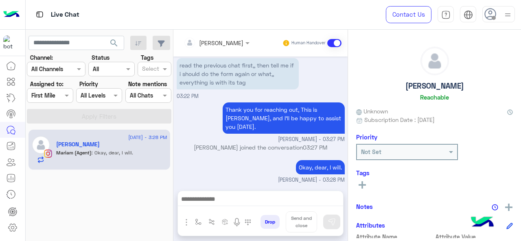
click at [61, 205] on div "[DATE] - 3:28 PM [PERSON_NAME] [PERSON_NAME] (Agent) : Okay, dear, I will." at bounding box center [100, 186] width 148 height 118
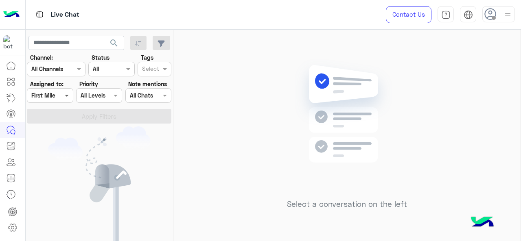
click at [63, 92] on span at bounding box center [68, 95] width 10 height 9
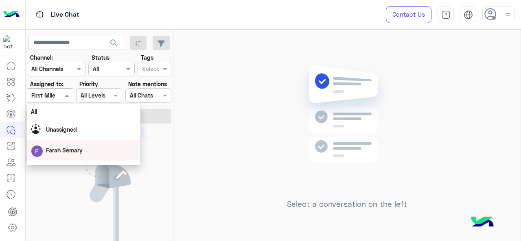
scroll to position [180, 0]
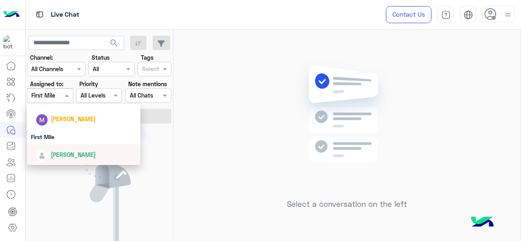
click at [66, 157] on span "[PERSON_NAME]" at bounding box center [73, 154] width 45 height 7
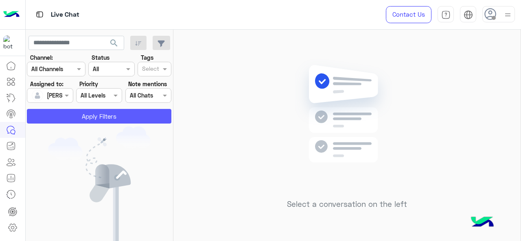
click at [85, 118] on button "Apply Filters" at bounding box center [99, 116] width 144 height 15
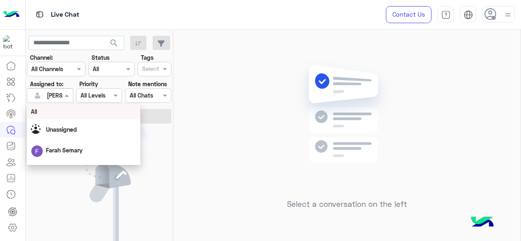
click at [66, 94] on span at bounding box center [68, 95] width 10 height 9
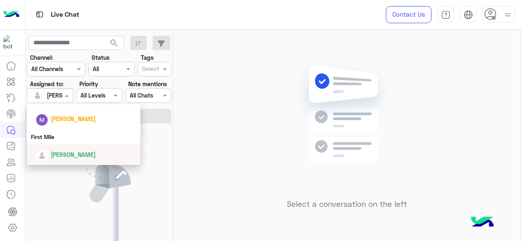
click at [59, 153] on span "[PERSON_NAME]" at bounding box center [73, 154] width 45 height 7
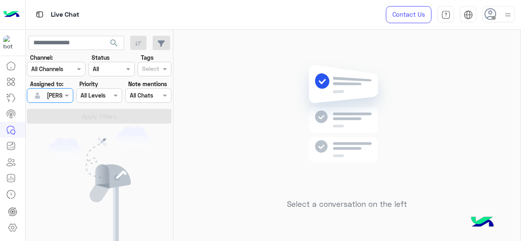
click at [63, 102] on div "Assigned on [PERSON_NAME]" at bounding box center [50, 95] width 46 height 15
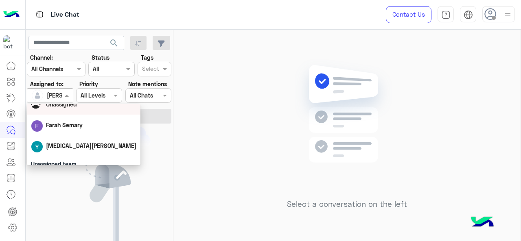
scroll to position [81, 0]
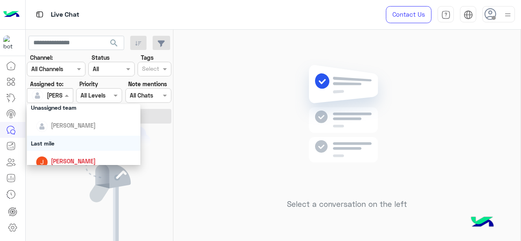
drag, startPoint x: 63, startPoint y: 145, endPoint x: 68, endPoint y: 138, distance: 8.8
click at [63, 145] on div "Last mile" at bounding box center [84, 143] width 114 height 15
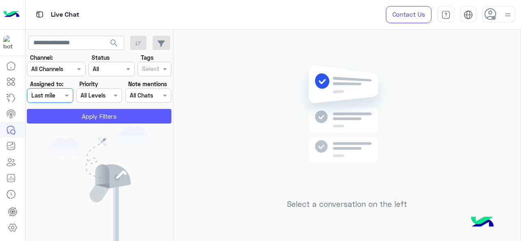
click at [78, 118] on button "Apply Filters" at bounding box center [99, 116] width 144 height 15
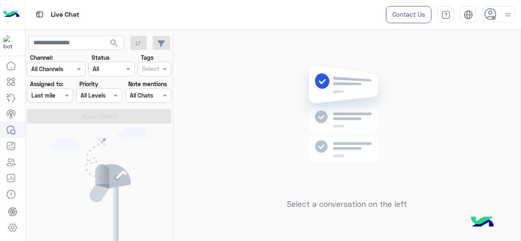
click at [57, 99] on div "Assigned on Last mile" at bounding box center [44, 95] width 35 height 9
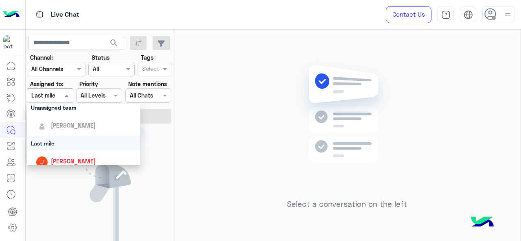
scroll to position [122, 0]
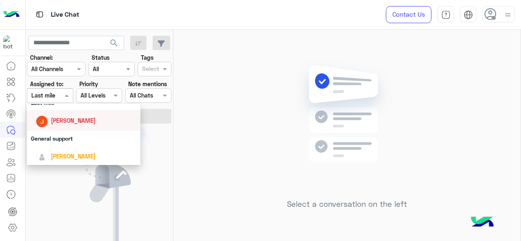
click at [59, 129] on div "[PERSON_NAME]" at bounding box center [84, 120] width 114 height 21
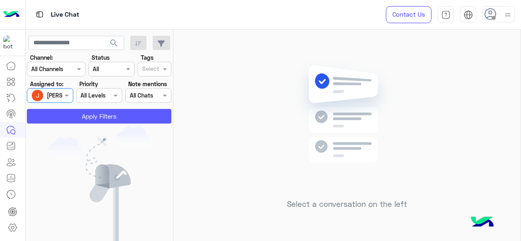
click at [72, 119] on button "Apply Filters" at bounding box center [99, 116] width 144 height 15
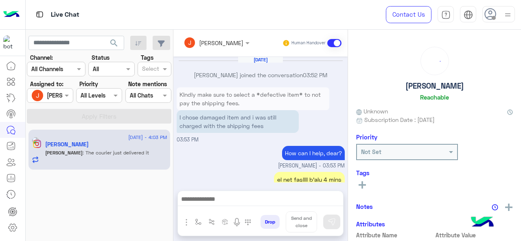
scroll to position [241, 0]
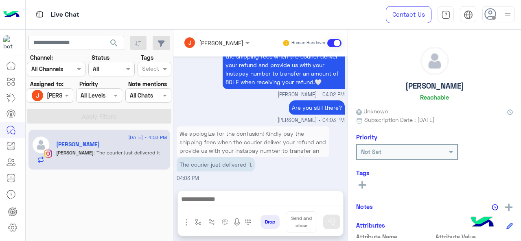
click at [60, 100] on div "[PERSON_NAME]" at bounding box center [69, 95] width 45 height 9
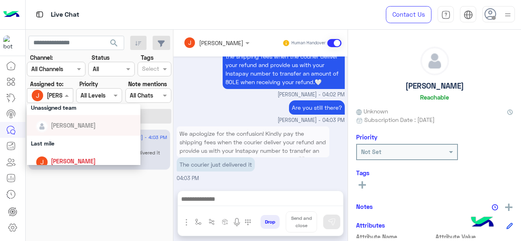
scroll to position [122, 0]
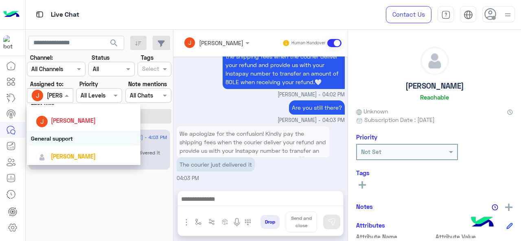
click at [56, 138] on div "General support" at bounding box center [84, 138] width 114 height 15
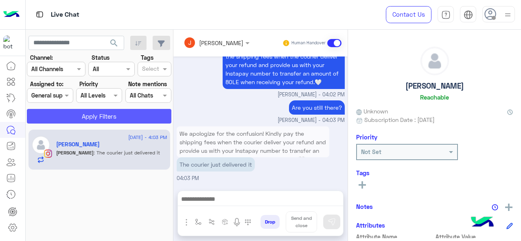
click at [69, 118] on button "Apply Filters" at bounding box center [99, 116] width 144 height 15
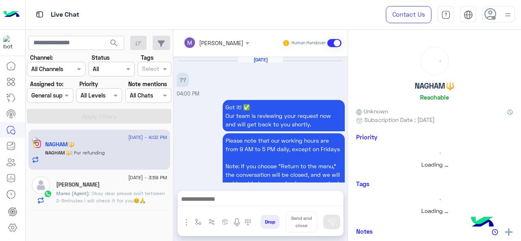
scroll to position [241, 0]
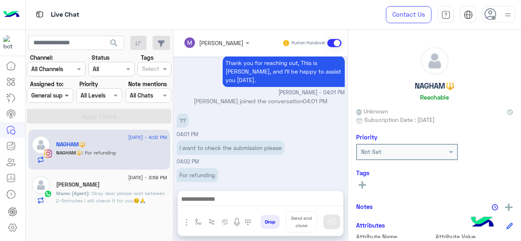
click at [65, 94] on span at bounding box center [68, 95] width 10 height 9
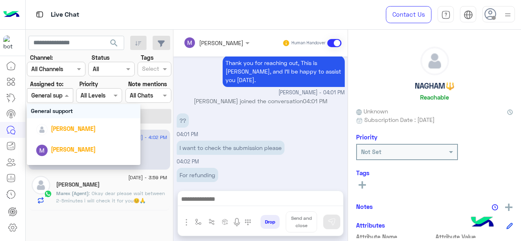
scroll to position [180, 0]
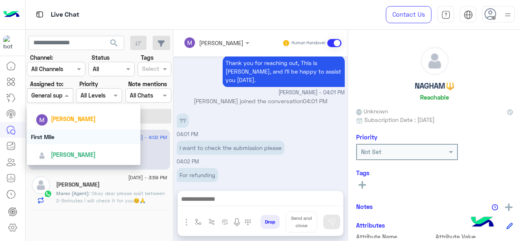
click at [68, 141] on div "First Mile" at bounding box center [84, 136] width 114 height 15
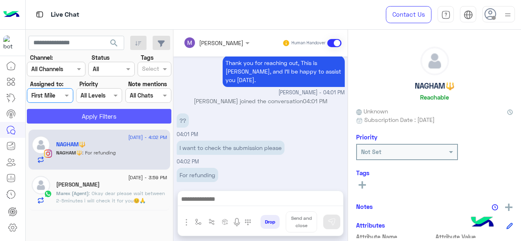
click at [80, 122] on button "Apply Filters" at bounding box center [99, 116] width 144 height 15
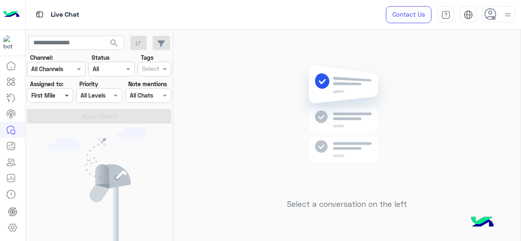
click at [65, 94] on span at bounding box center [68, 95] width 10 height 9
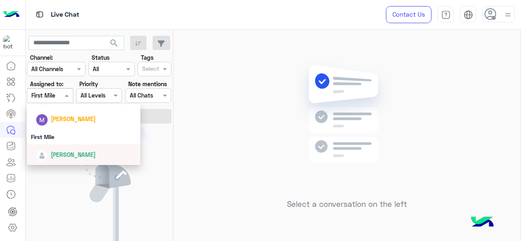
click at [70, 149] on div "[PERSON_NAME]" at bounding box center [86, 155] width 101 height 14
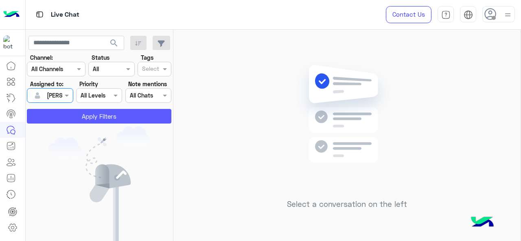
click at [85, 116] on button "Apply Filters" at bounding box center [99, 116] width 144 height 15
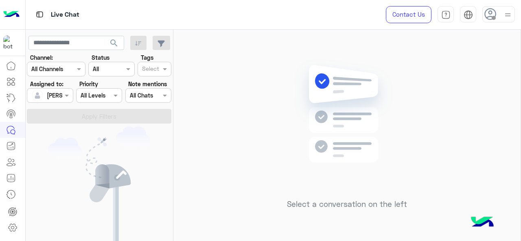
click at [58, 100] on div "[PERSON_NAME]" at bounding box center [46, 95] width 31 height 16
click at [10, 176] on icon at bounding box center [11, 178] width 10 height 10
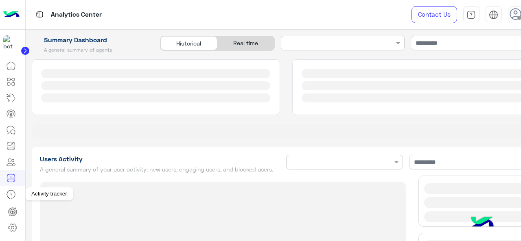
type input "**********"
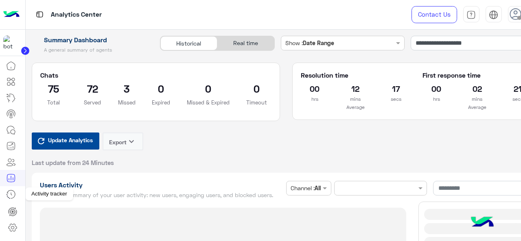
type input "**********"
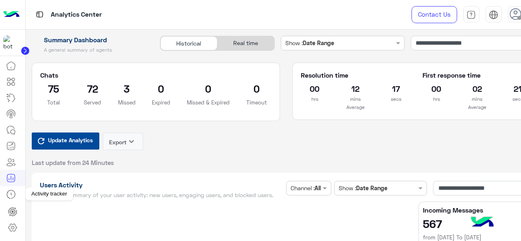
type input "**********"
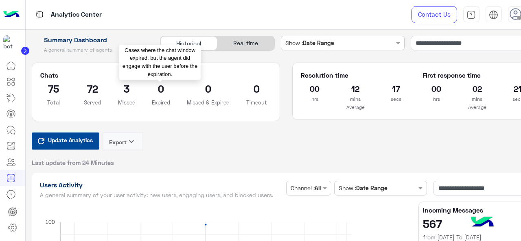
type input "**********"
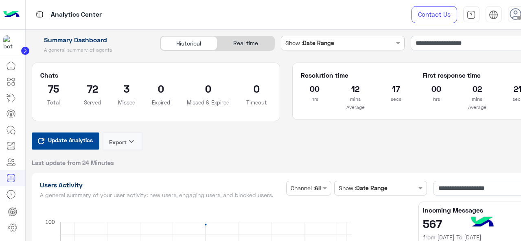
type input "**********"
click at [77, 138] on span "Update Analytics" at bounding box center [70, 140] width 49 height 11
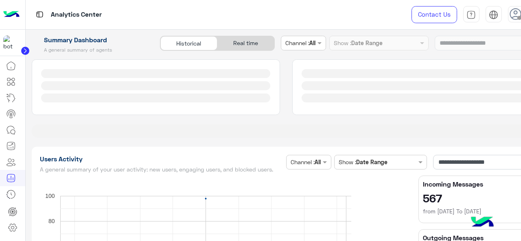
type input "**********"
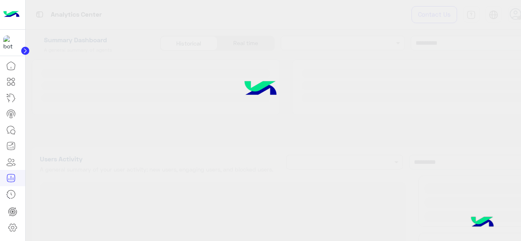
type input "**********"
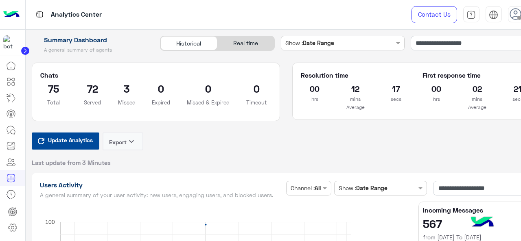
type input "**********"
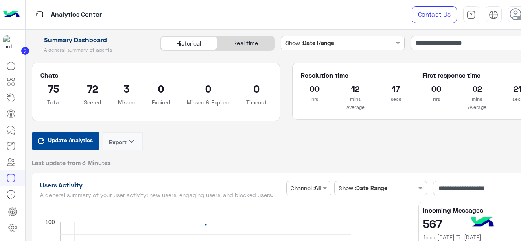
type input "**********"
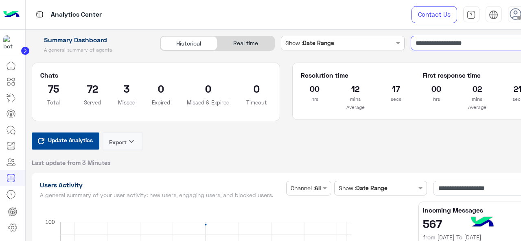
click at [481, 44] on input "**********" at bounding box center [476, 43] width 130 height 15
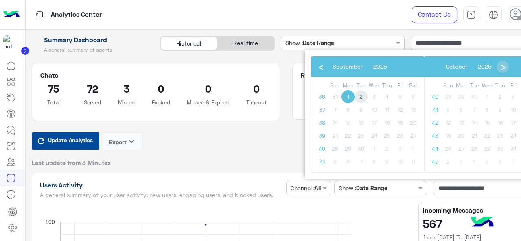
click at [361, 96] on span "2" at bounding box center [360, 96] width 13 height 13
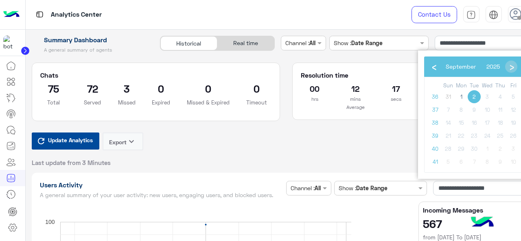
click at [475, 96] on span "2" at bounding box center [474, 96] width 13 height 13
type input "**********"
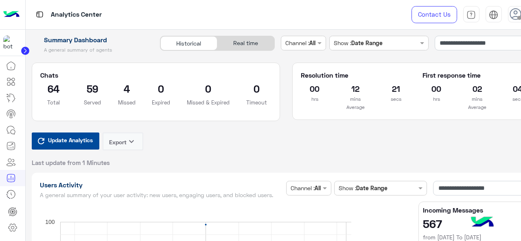
click at [85, 142] on span "Update Analytics" at bounding box center [70, 140] width 49 height 11
click at [254, 141] on div "Update Analytics Export keyboard_arrow_down Last update from 1 Minutes" at bounding box center [286, 150] width 509 height 34
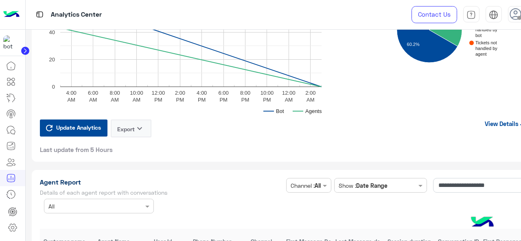
scroll to position [2106, 0]
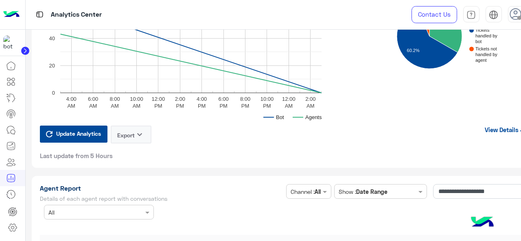
click at [500, 128] on link "View Details" at bounding box center [507, 129] width 52 height 15
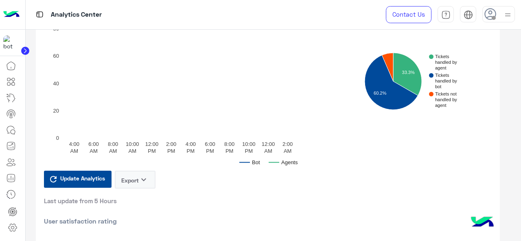
scroll to position [122, 0]
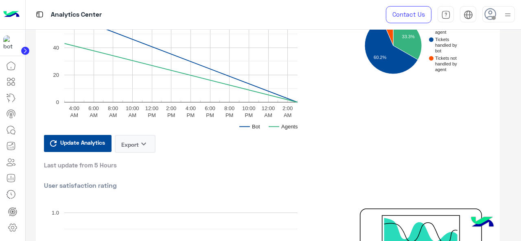
click at [87, 147] on span "Update Analytics" at bounding box center [82, 142] width 49 height 11
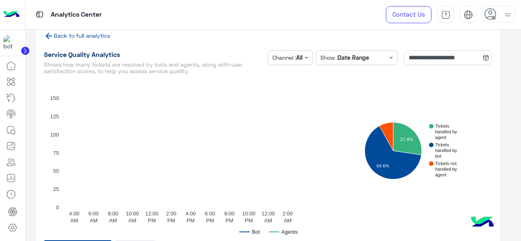
scroll to position [0, 0]
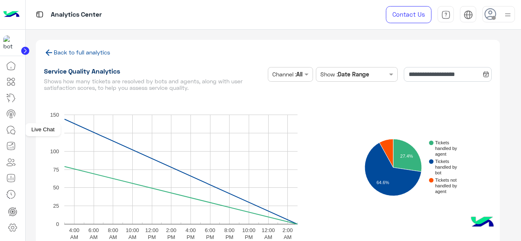
click at [10, 131] on icon at bounding box center [11, 130] width 10 height 10
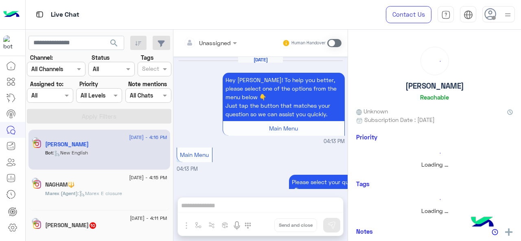
scroll to position [364, 0]
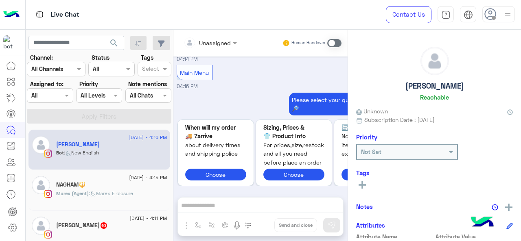
click at [64, 100] on div "Assigned on All" at bounding box center [50, 95] width 46 height 15
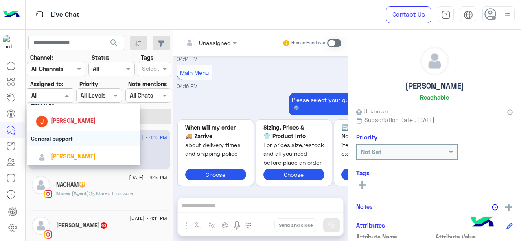
scroll to position [81, 0]
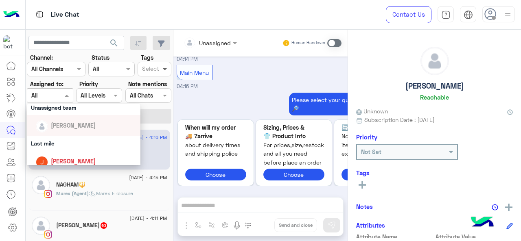
click at [161, 73] on span at bounding box center [166, 69] width 10 height 9
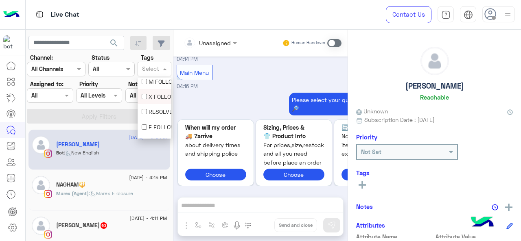
scroll to position [30, 0]
click at [151, 120] on div "F FOLLOW UP" at bounding box center [155, 116] width 34 height 15
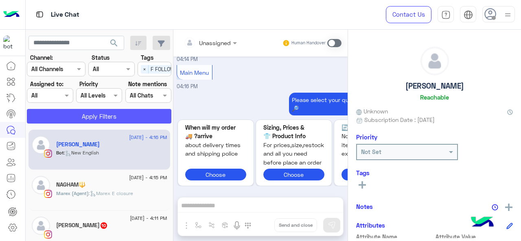
click at [139, 120] on button "Apply Filters" at bounding box center [99, 116] width 144 height 15
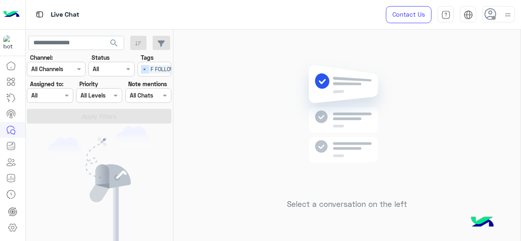
click at [143, 68] on span "×" at bounding box center [145, 69] width 8 height 9
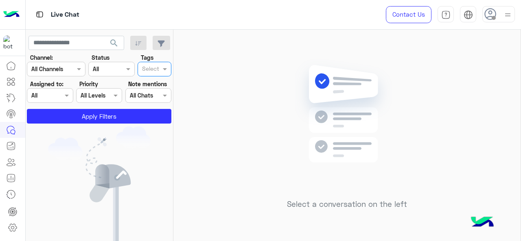
scroll to position [0, 0]
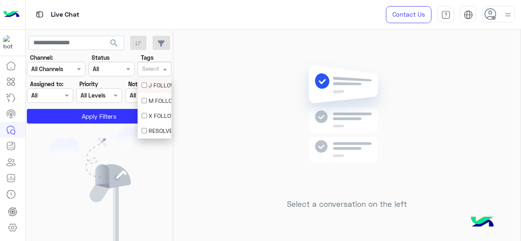
click at [164, 69] on span at bounding box center [166, 69] width 10 height 9
click at [154, 103] on div "M FOLLOW UP" at bounding box center [155, 100] width 26 height 9
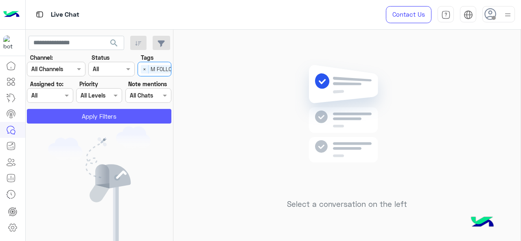
click at [120, 113] on button "Apply Filters" at bounding box center [99, 116] width 144 height 15
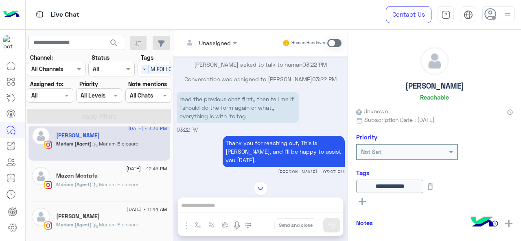
scroll to position [4, 0]
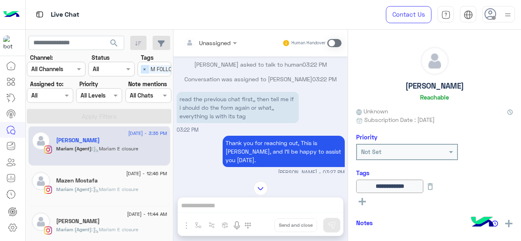
click at [146, 71] on span "×" at bounding box center [145, 69] width 8 height 9
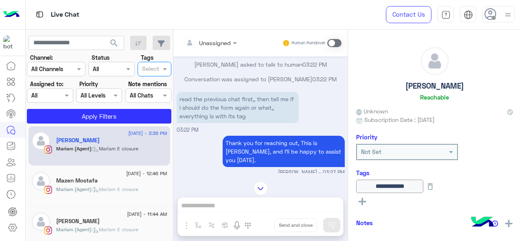
scroll to position [0, 0]
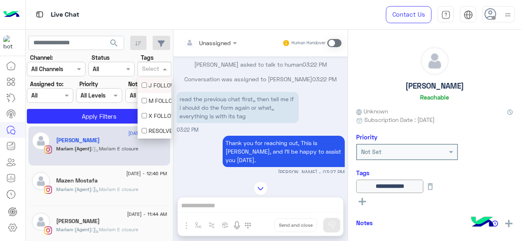
click at [164, 73] on span at bounding box center [166, 69] width 10 height 9
click at [155, 127] on div "مهم هبه" at bounding box center [155, 131] width 26 height 9
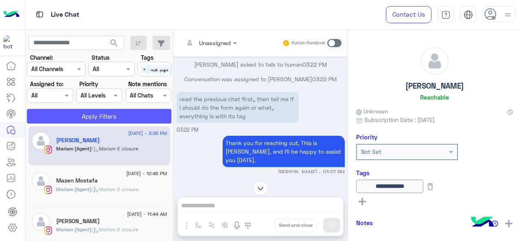
click at [139, 116] on button "Apply Filters" at bounding box center [99, 116] width 144 height 15
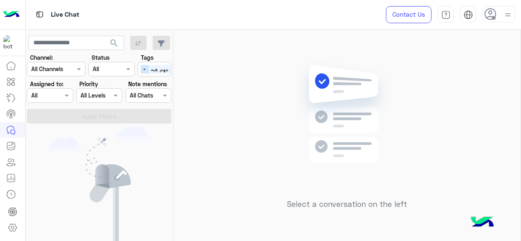
click at [144, 68] on span "×" at bounding box center [145, 69] width 8 height 9
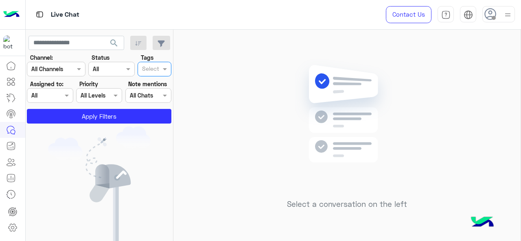
scroll to position [0, 0]
click at [160, 68] on div at bounding box center [151, 70] width 20 height 11
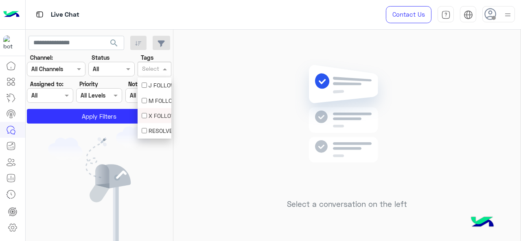
click at [155, 116] on div "X FOLLOW UP" at bounding box center [155, 116] width 26 height 9
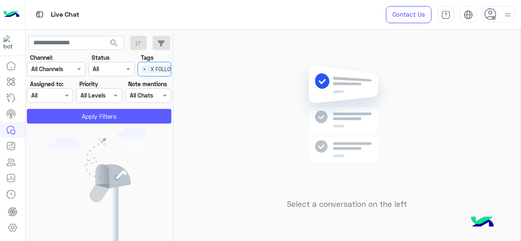
click at [147, 115] on button "Apply Filters" at bounding box center [99, 116] width 144 height 15
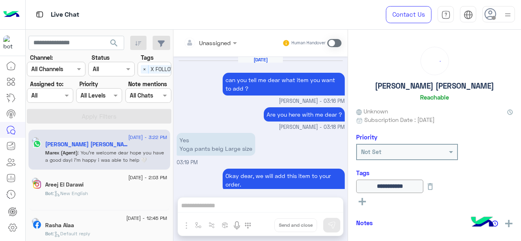
scroll to position [182, 0]
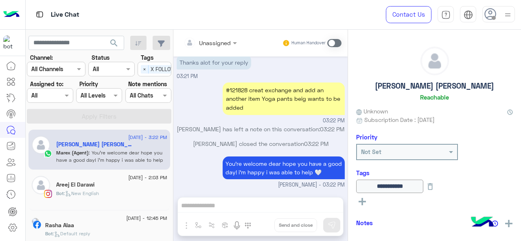
click at [99, 187] on div "Areej El Darawi" at bounding box center [111, 186] width 111 height 9
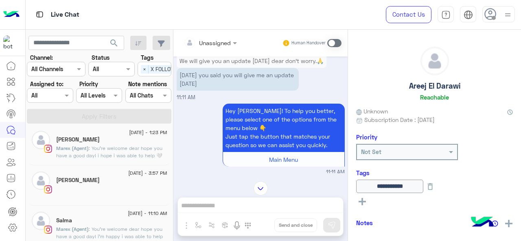
scroll to position [130, 0]
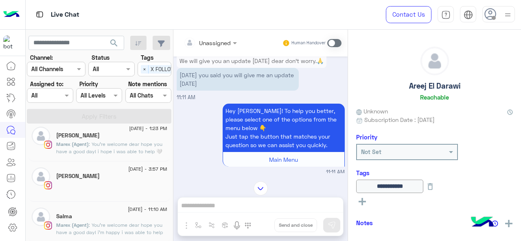
click at [93, 212] on div "27 August - 11:10 AM" at bounding box center [111, 210] width 111 height 5
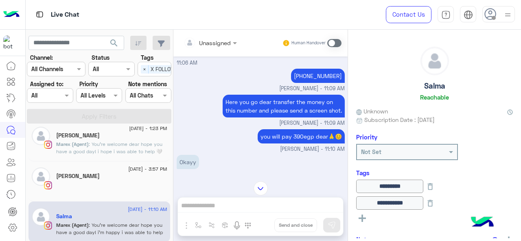
scroll to position [46, 0]
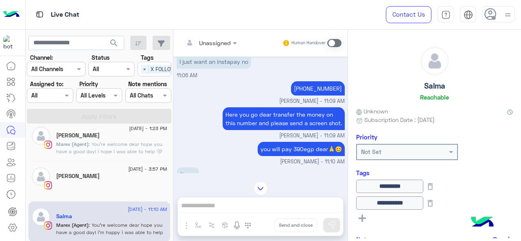
click at [147, 179] on div "Khadija Haytham Abdelrahman" at bounding box center [111, 177] width 111 height 9
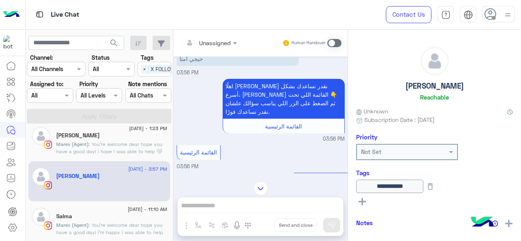
scroll to position [184, 0]
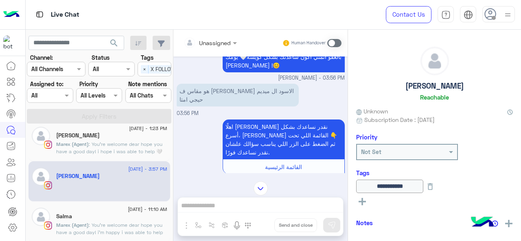
click at [97, 139] on div "Ali Zidan" at bounding box center [111, 136] width 111 height 9
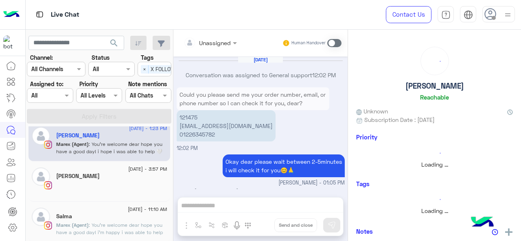
scroll to position [201, 0]
